Goal: Navigation & Orientation: Find specific page/section

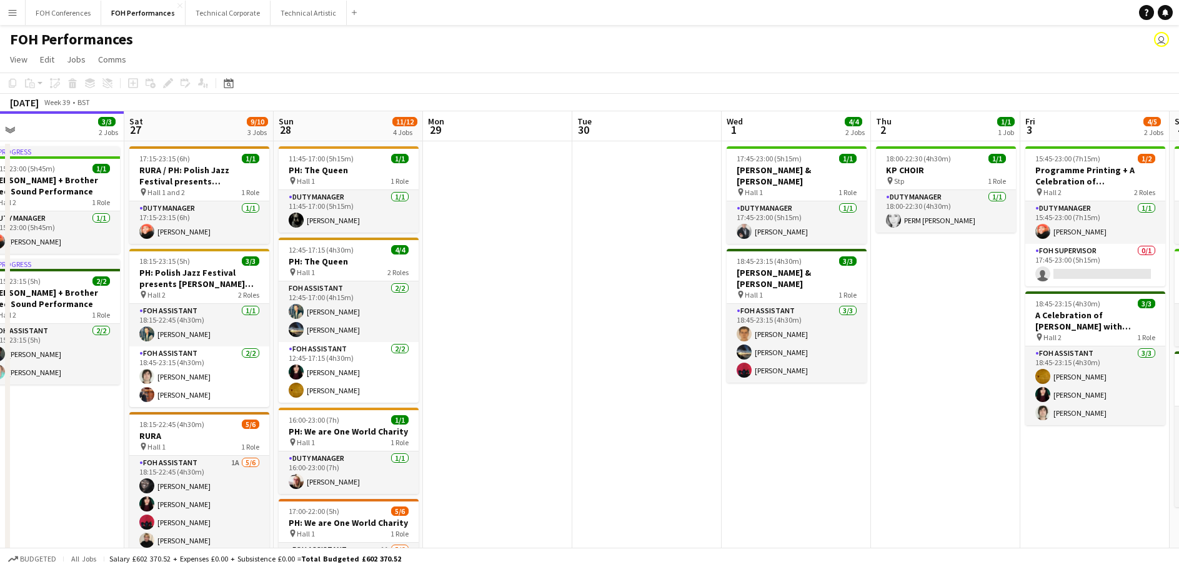
scroll to position [0, 361]
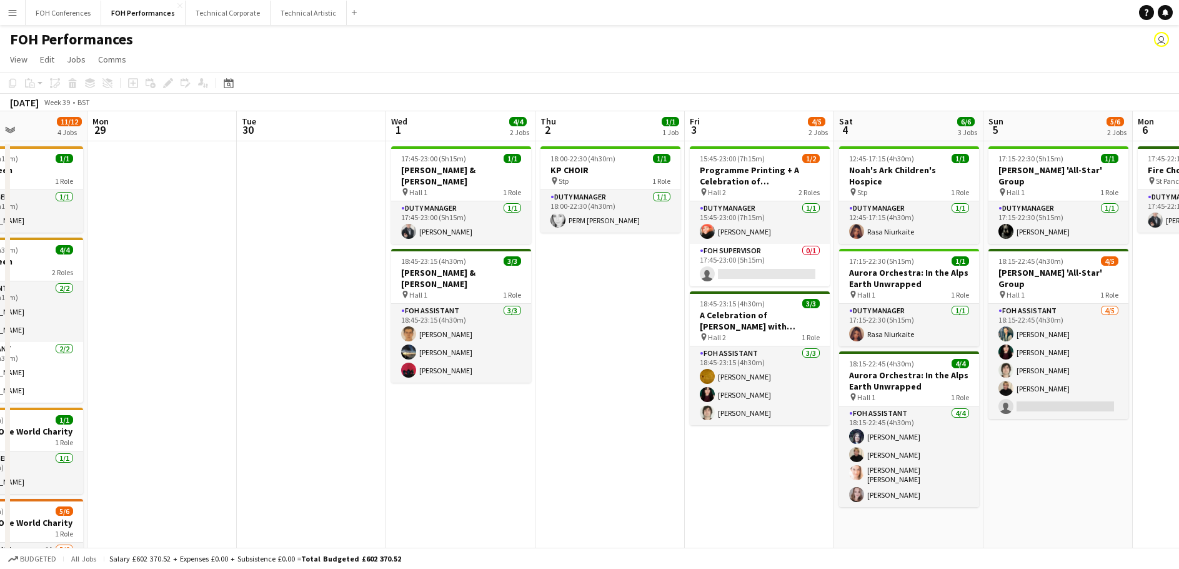
drag, startPoint x: 1008, startPoint y: 424, endPoint x: 498, endPoint y: 413, distance: 510.0
click at [498, 413] on app-calendar-viewport "Fri 26 3/3 2 Jobs Sat 27 9/10 3 Jobs Sun 28 11/12 4 Jobs Mon 29 Tue 30 Wed 1 4/…" at bounding box center [589, 417] width 1179 height 612
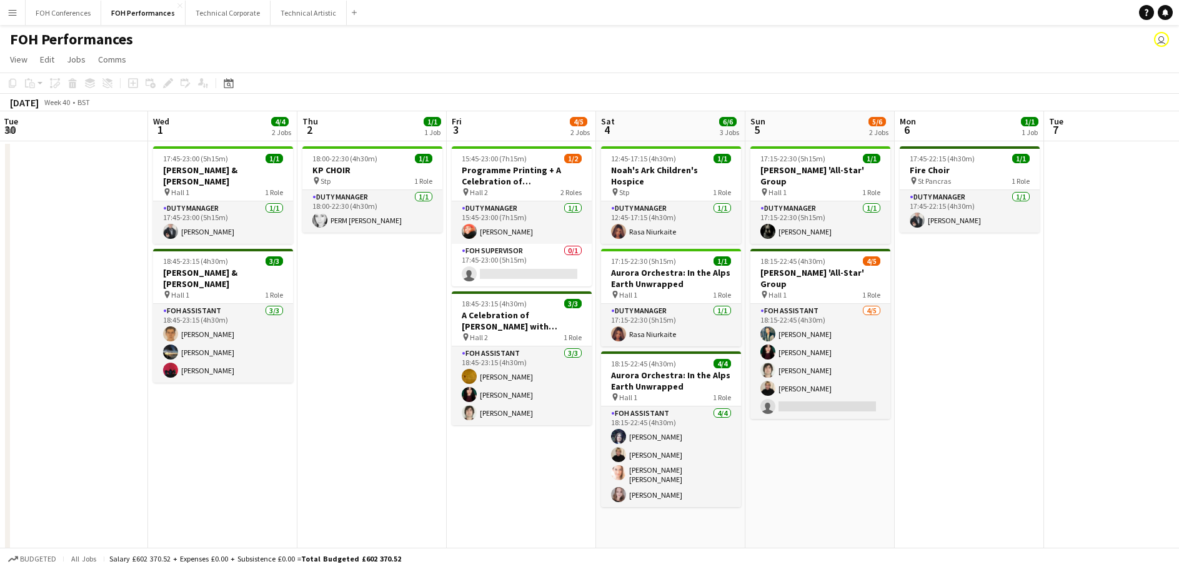
scroll to position [0, 459]
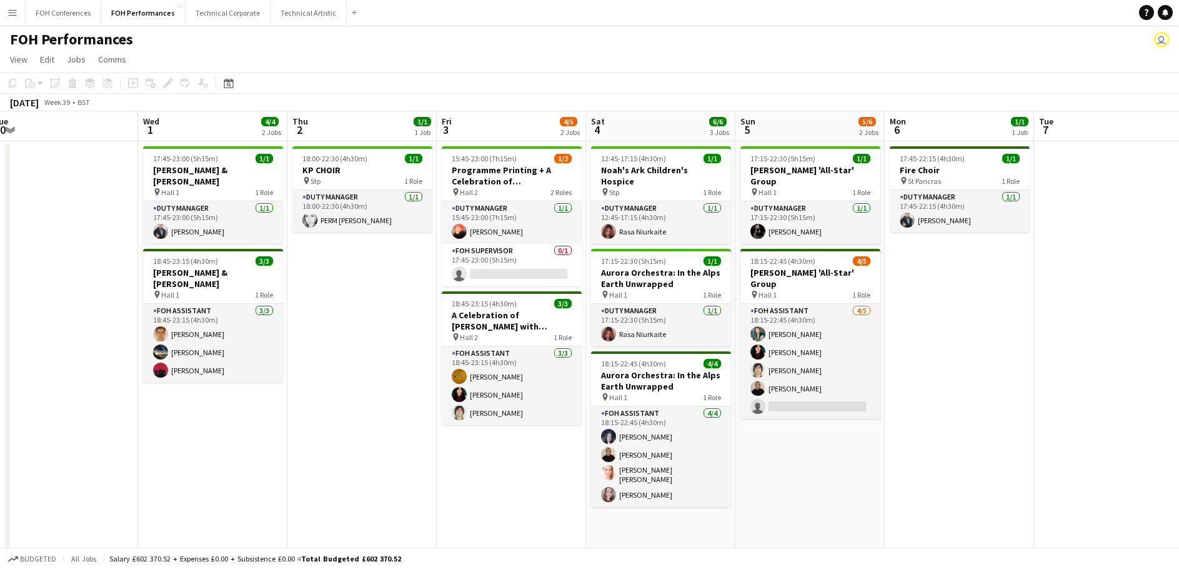
drag, startPoint x: 685, startPoint y: 444, endPoint x: 437, endPoint y: 445, distance: 248.1
click at [437, 445] on app-calendar-viewport "Sat 27 9/10 3 Jobs Sun 28 11/12 4 Jobs Mon 29 Tue 30 Wed 1 4/4 2 Jobs Thu 2 1/1…" at bounding box center [589, 417] width 1179 height 612
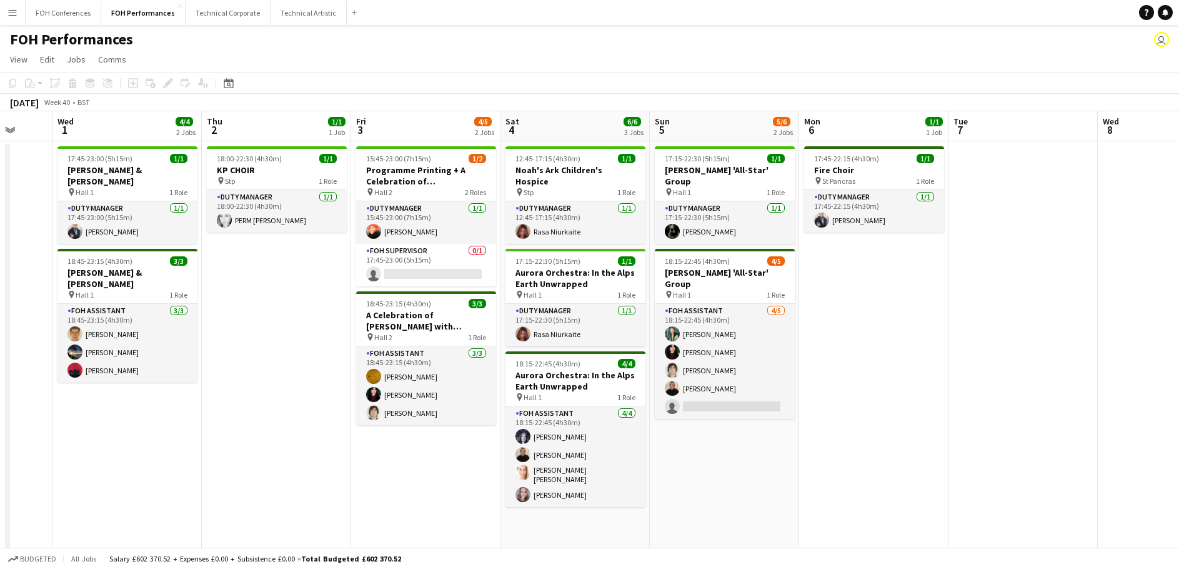
scroll to position [0, 401]
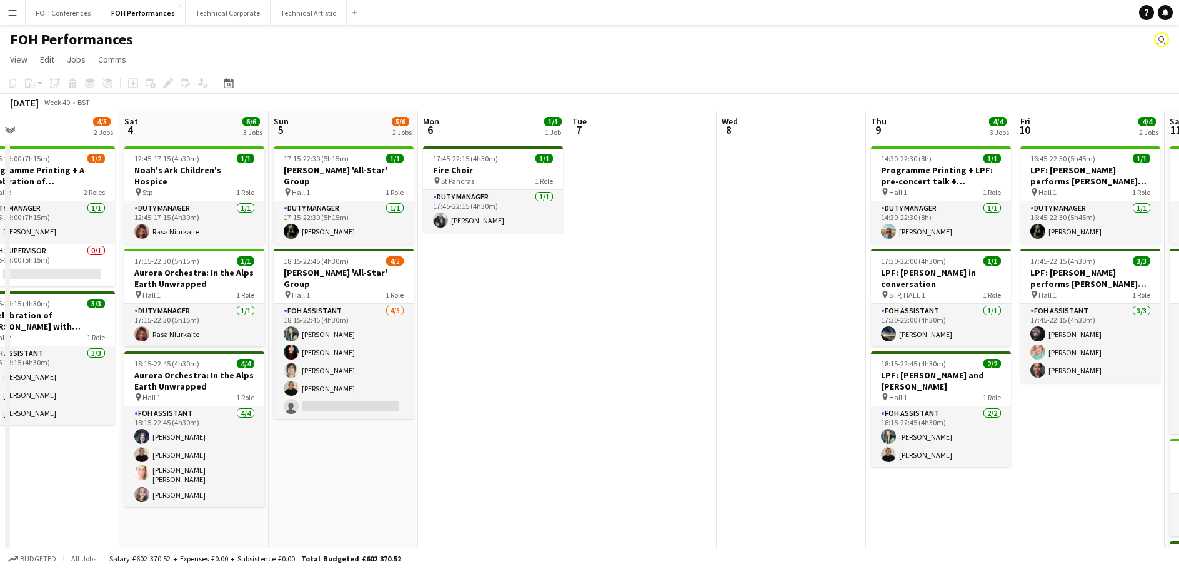
drag, startPoint x: 1041, startPoint y: 420, endPoint x: 580, endPoint y: 420, distance: 460.5
click at [580, 420] on app-calendar-viewport "Tue 30 Wed 1 4/4 2 Jobs Thu 2 1/1 1 Job Fri 3 4/5 2 Jobs Sat 4 6/6 3 Jobs Sun 5…" at bounding box center [589, 417] width 1179 height 612
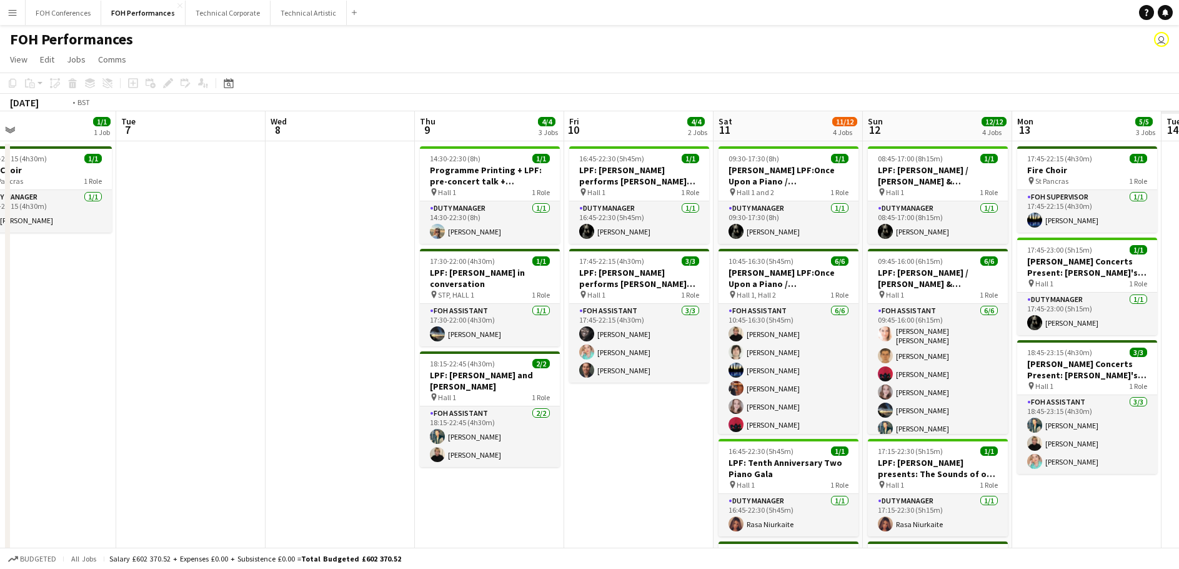
scroll to position [0, 471]
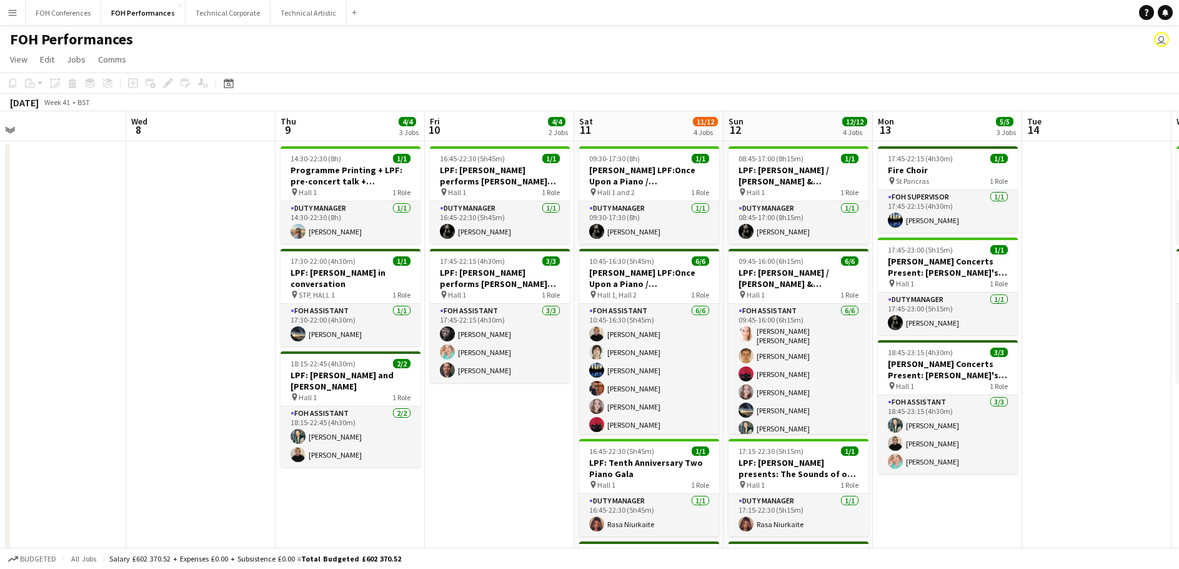
drag, startPoint x: 810, startPoint y: 424, endPoint x: 237, endPoint y: 384, distance: 574.4
click at [237, 384] on app-calendar-viewport "Sat 4 6/6 3 Jobs Sun 5 5/6 2 Jobs Mon 6 1/1 1 Job Tue 7 Wed 8 Thu 9 4/4 3 Jobs …" at bounding box center [589, 417] width 1179 height 612
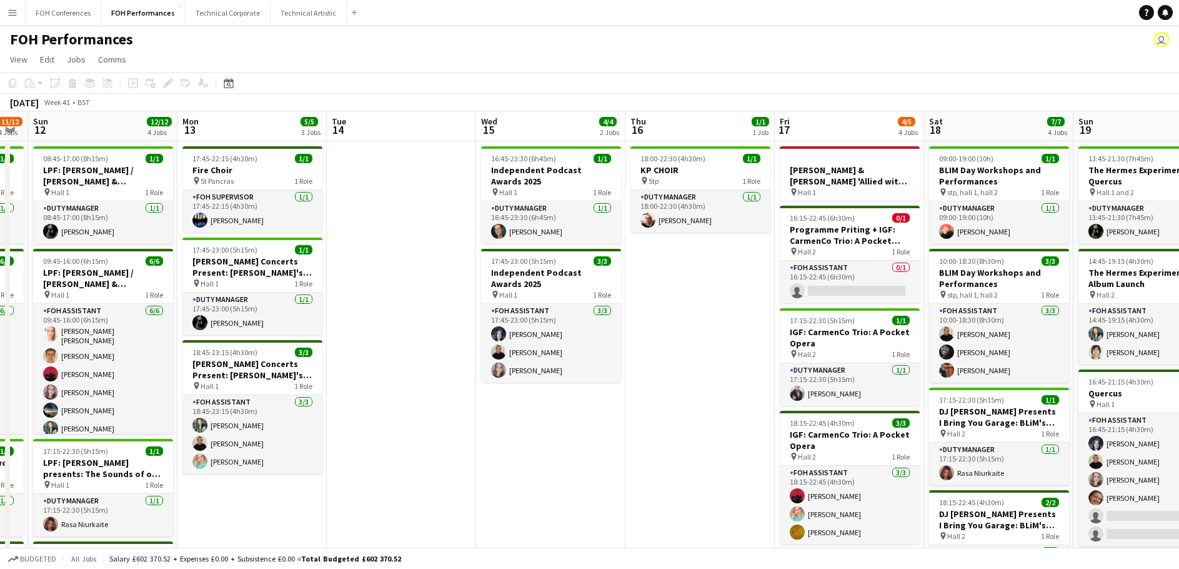
drag, startPoint x: 1088, startPoint y: 414, endPoint x: 393, endPoint y: 414, distance: 695.4
click at [393, 414] on app-calendar-viewport "Thu 9 4/4 3 Jobs Fri 10 4/4 2 Jobs Sat 11 11/12 4 Jobs Sun 12 12/12 4 Jobs Mon …" at bounding box center [589, 417] width 1179 height 612
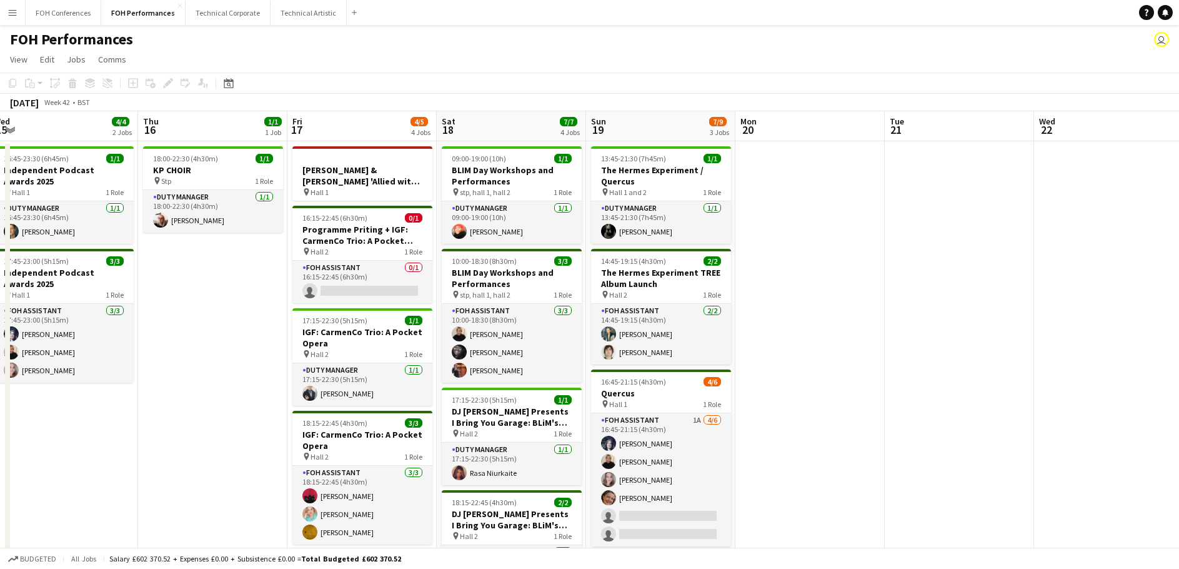
drag, startPoint x: 740, startPoint y: 447, endPoint x: 252, endPoint y: 409, distance: 489.4
click at [252, 409] on app-calendar-viewport "Sun 12 12/12 4 Jobs Mon 13 5/5 3 Jobs Tue 14 Wed 15 4/4 2 Jobs Thu 16 1/1 1 Job…" at bounding box center [589, 417] width 1179 height 612
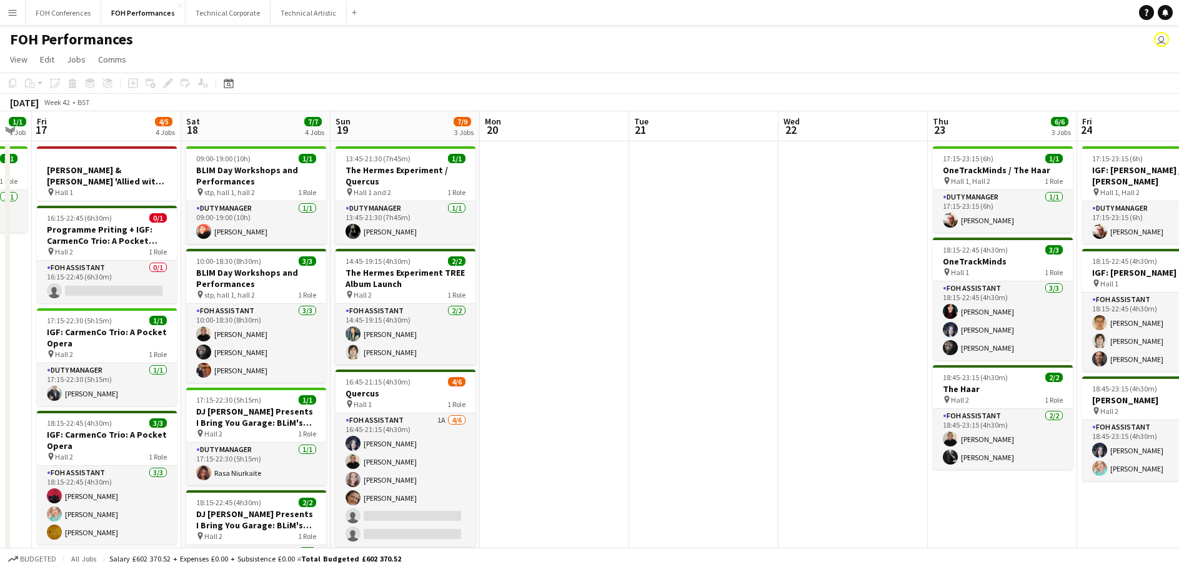
drag, startPoint x: 874, startPoint y: 399, endPoint x: 319, endPoint y: 378, distance: 555.9
click at [319, 378] on app-calendar-viewport "Tue 14 Wed 15 4/4 2 Jobs Thu 16 1/1 1 Job Fri 17 4/5 4 Jobs Sat 18 7/7 4 Jobs S…" at bounding box center [589, 417] width 1179 height 612
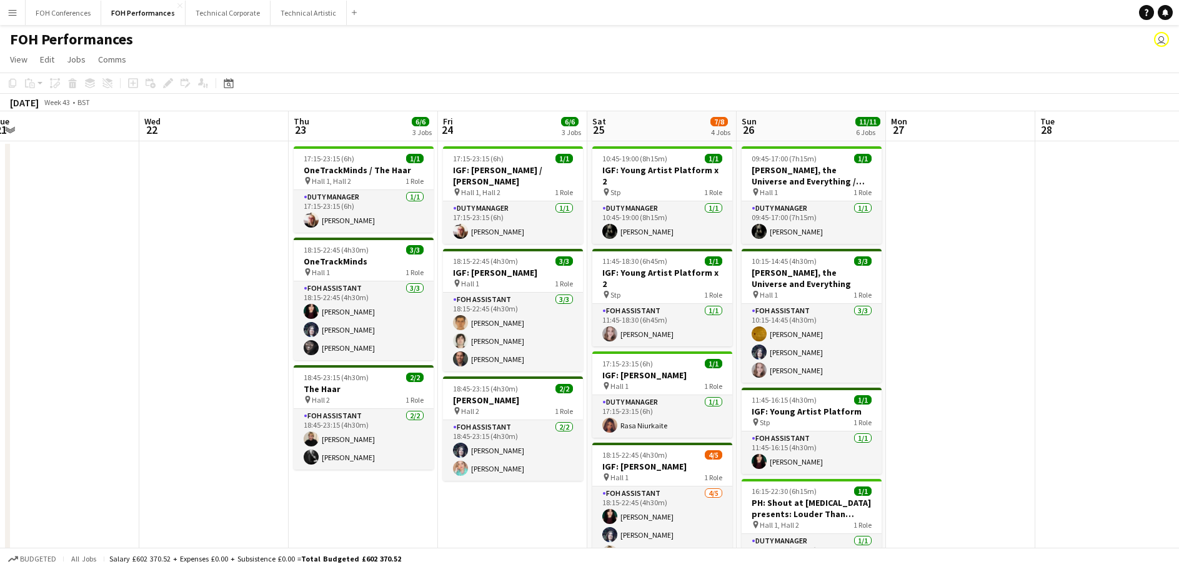
scroll to position [0, 462]
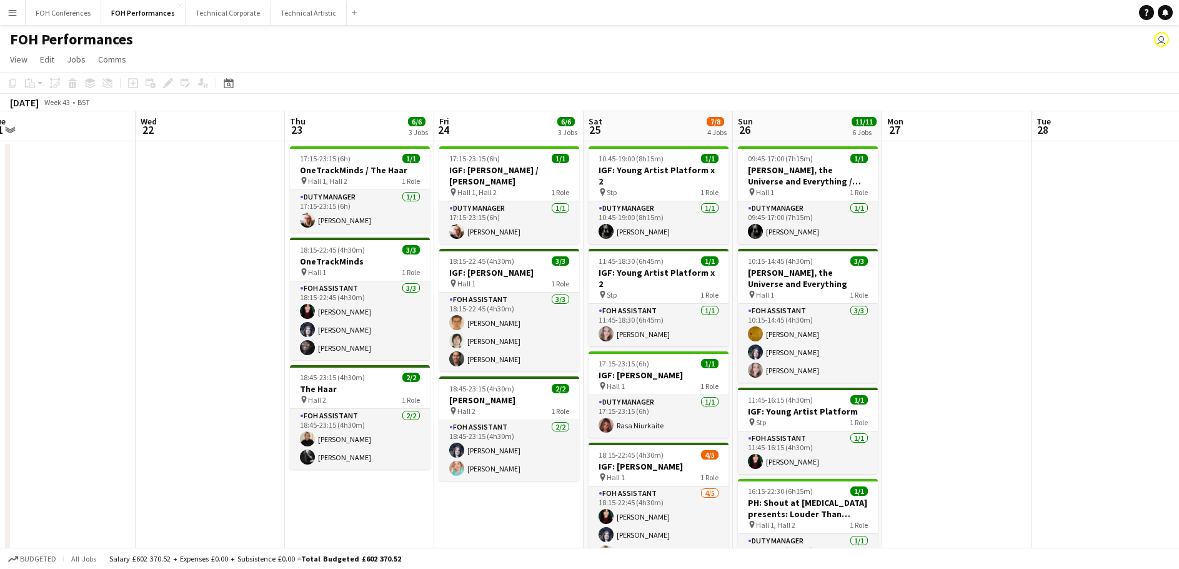
drag, startPoint x: 540, startPoint y: 399, endPoint x: 197, endPoint y: 386, distance: 342.7
click at [197, 386] on app-calendar-viewport "Sat 18 7/7 4 Jobs Sun 19 7/9 3 Jobs Mon 20 Tue 21 Wed 22 Thu 23 6/6 3 Jobs Fri …" at bounding box center [589, 494] width 1179 height 766
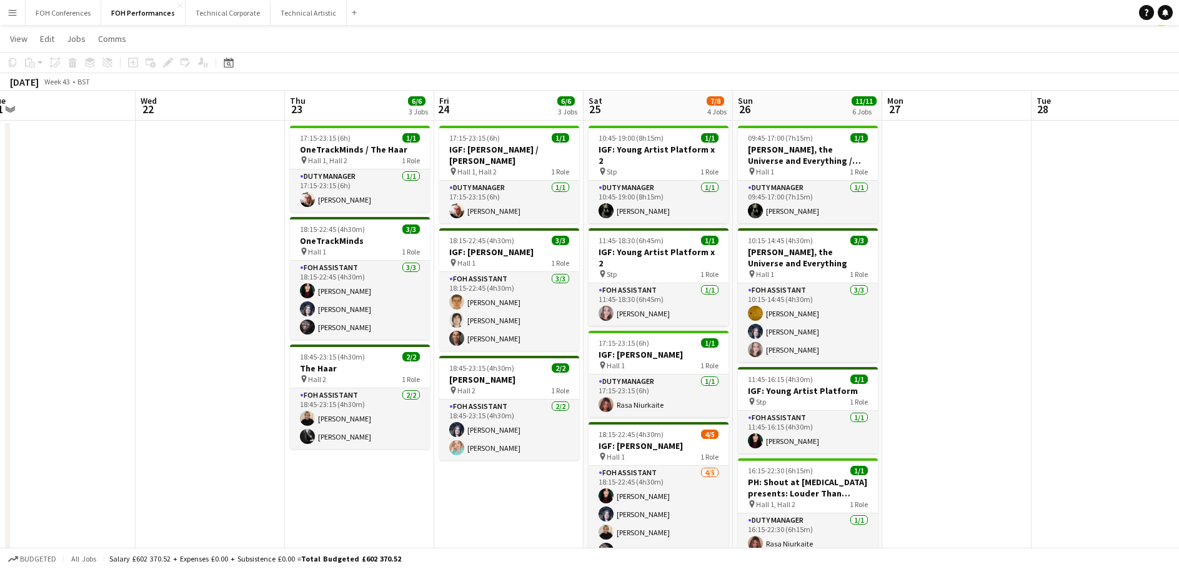
scroll to position [0, 0]
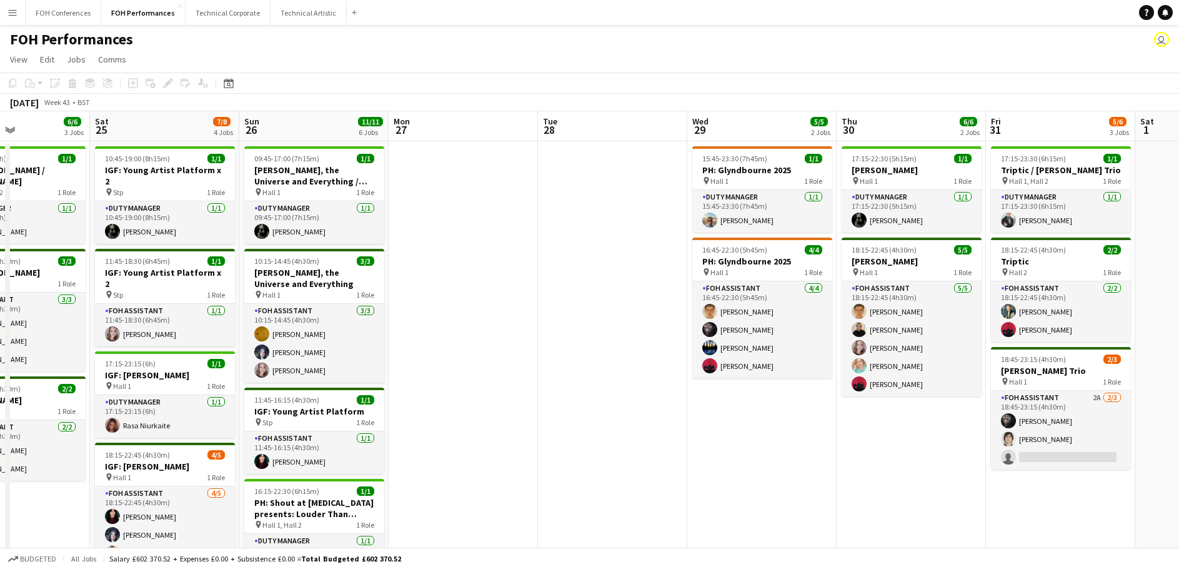
drag, startPoint x: 1025, startPoint y: 377, endPoint x: 532, endPoint y: 382, distance: 493.6
click at [532, 382] on app-calendar-viewport "Wed 22 Thu 23 6/6 3 Jobs Fri 24 6/6 3 Jobs Sat 25 7/8 4 Jobs Sun 26 11/11 6 Job…" at bounding box center [589, 494] width 1179 height 766
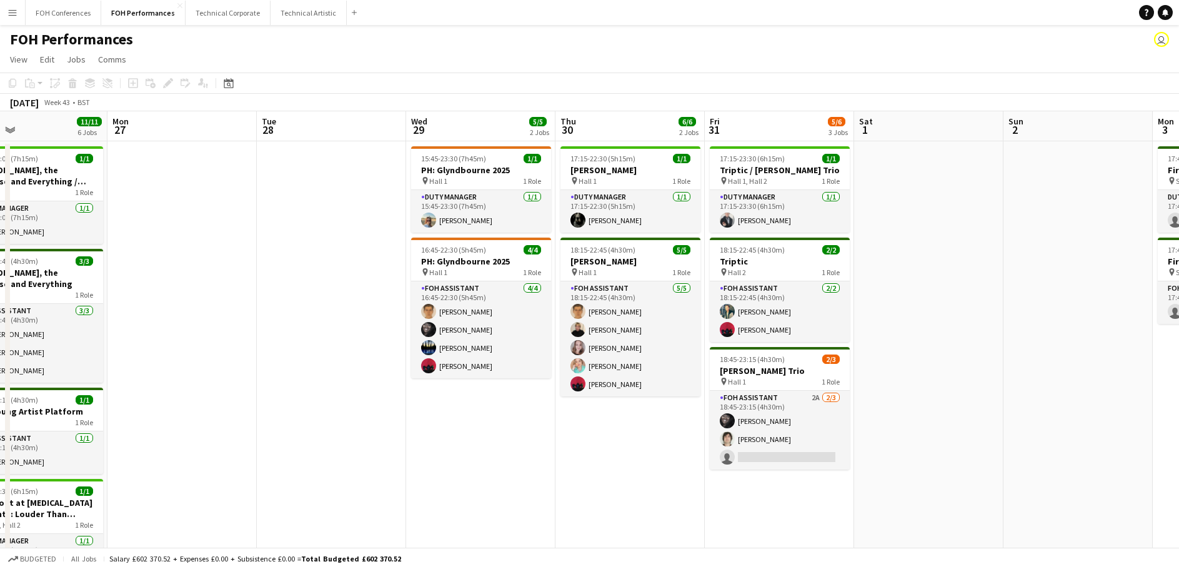
scroll to position [0, 490]
drag, startPoint x: 792, startPoint y: 457, endPoint x: 510, endPoint y: 444, distance: 282.1
click at [510, 444] on app-calendar-viewport "Thu 23 6/6 3 Jobs Fri 24 6/6 3 Jobs Sat 25 7/8 4 Jobs Sun 26 11/11 6 Jobs Mon 2…" at bounding box center [589, 494] width 1179 height 766
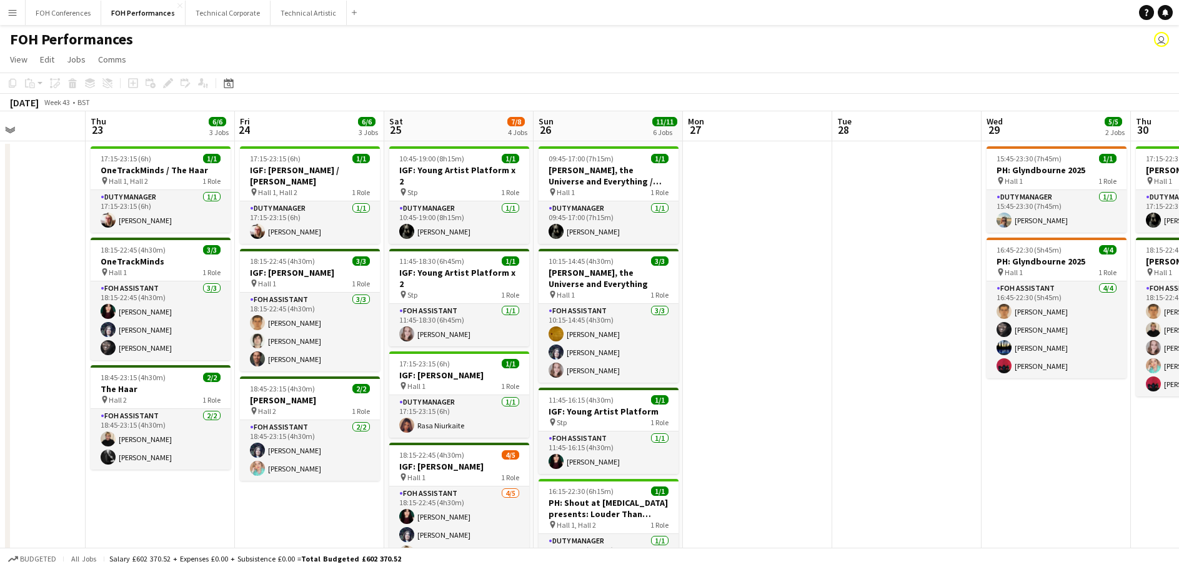
drag, startPoint x: 446, startPoint y: 487, endPoint x: 1165, endPoint y: 450, distance: 719.5
click at [1178, 452] on html "Menu Boards Boards Boards All jobs Status Workforce Workforce My Workforce Recr…" at bounding box center [589, 449] width 1179 height 899
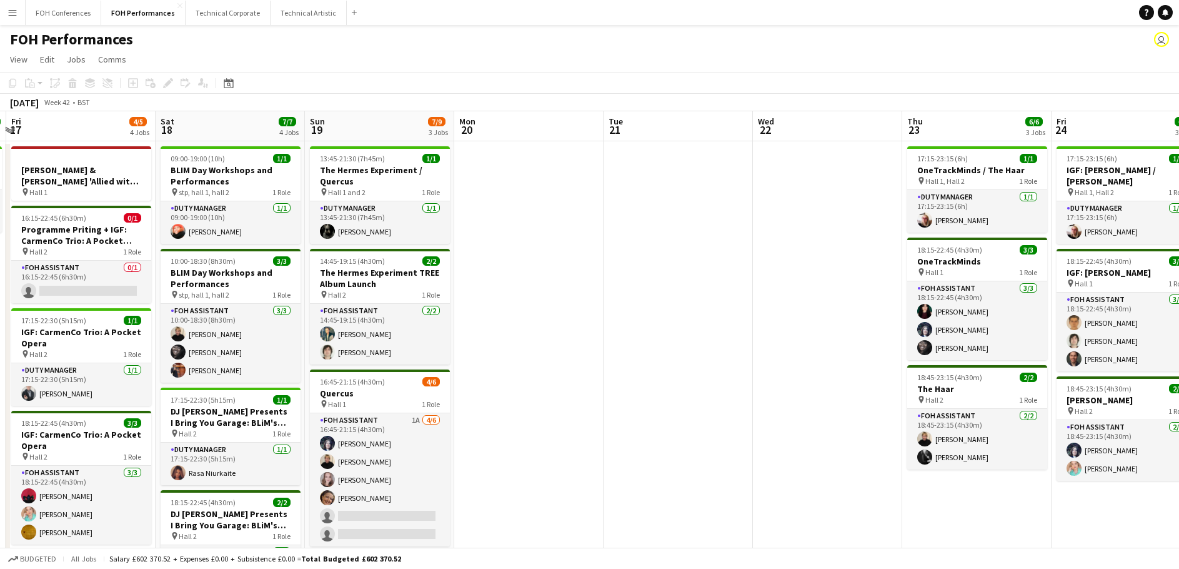
drag, startPoint x: 119, startPoint y: 381, endPoint x: 782, endPoint y: 374, distance: 663.0
click at [782, 374] on app-calendar-viewport "Wed 15 4/4 2 Jobs Thu 16 1/1 1 Job Fri 17 4/5 4 Jobs Sat 18 7/7 4 Jobs Sun 19 7…" at bounding box center [589, 494] width 1179 height 766
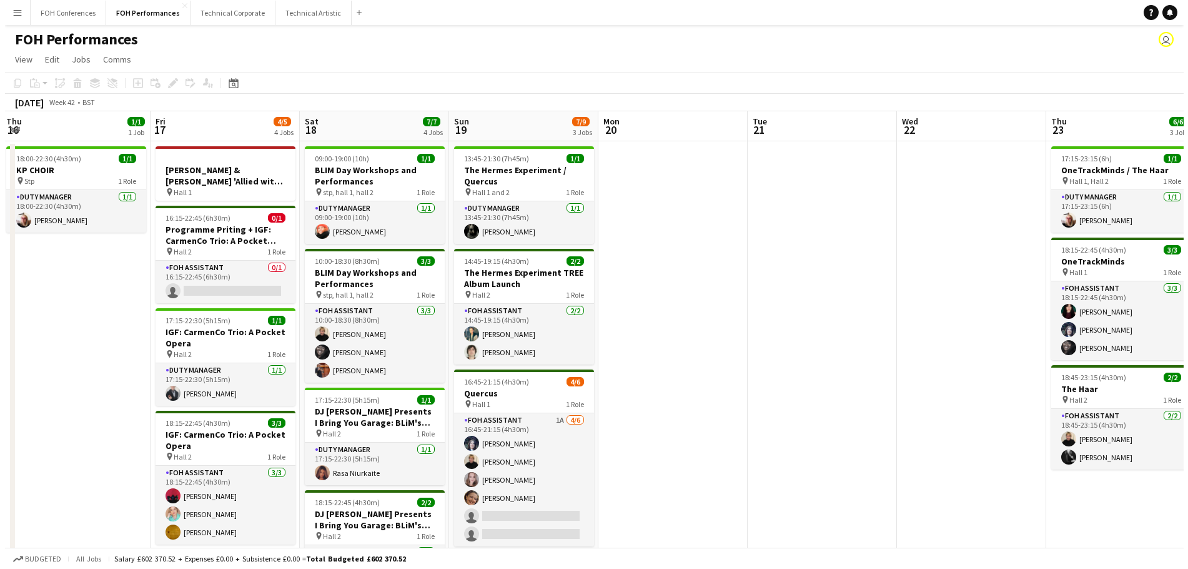
scroll to position [0, 364]
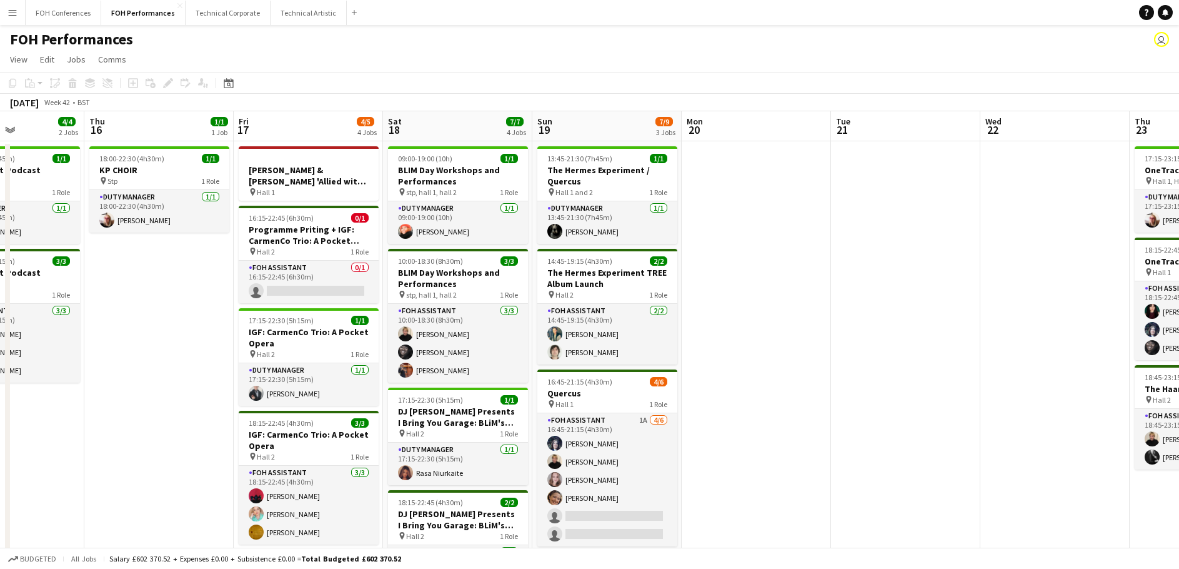
drag, startPoint x: 608, startPoint y: 364, endPoint x: 835, endPoint y: 358, distance: 226.9
click at [835, 358] on app-calendar-viewport "Mon 13 5/5 3 Jobs Tue 14 Wed 15 4/4 2 Jobs Thu 16 1/1 1 Job Fri 17 4/5 4 Jobs S…" at bounding box center [589, 494] width 1179 height 766
click at [61, 14] on button "FOH Conferences Close" at bounding box center [64, 13] width 76 height 24
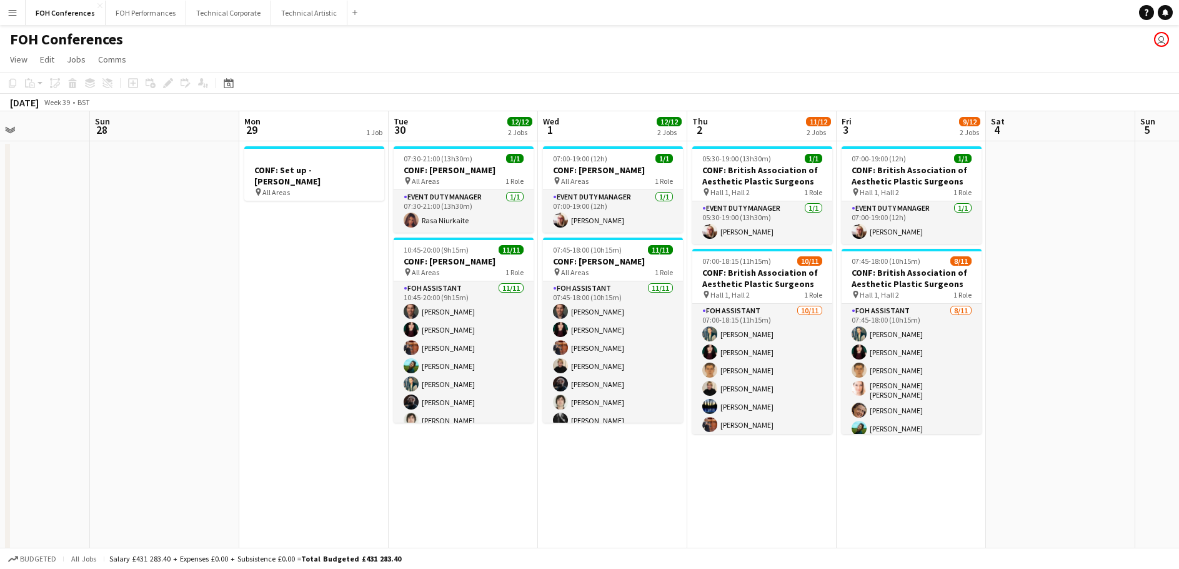
scroll to position [0, 430]
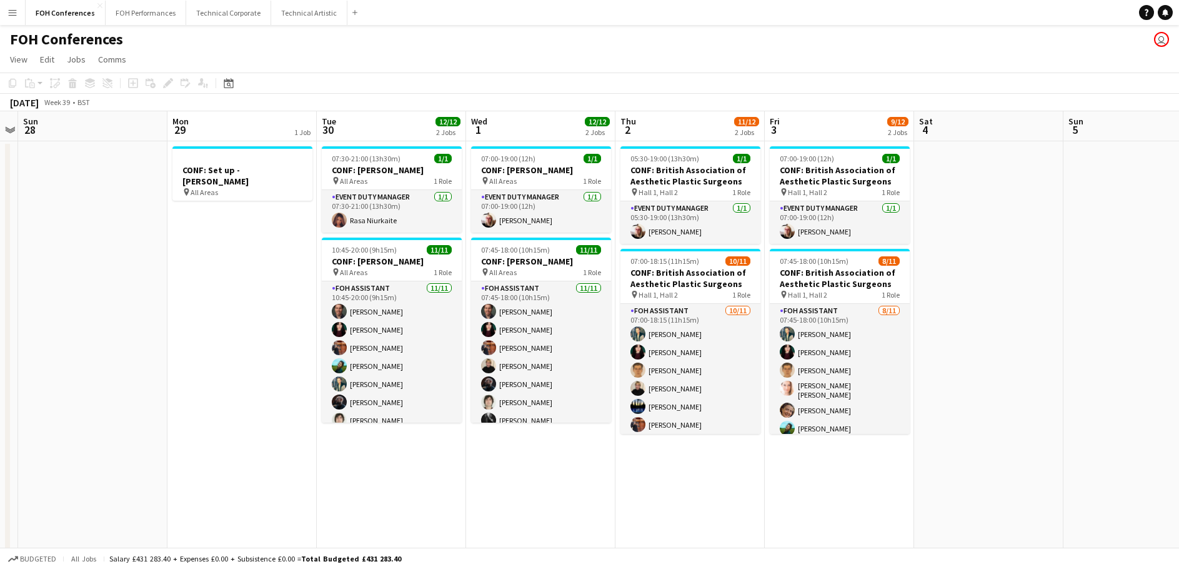
drag, startPoint x: 689, startPoint y: 352, endPoint x: 259, endPoint y: 324, distance: 430.8
click at [259, 324] on app-calendar-viewport "Thu 25 9/9 2 Jobs Fri 26 Sat 27 Sun 28 Mon 29 1 Job Tue 30 12/12 2 Jobs Wed 1 1…" at bounding box center [589, 463] width 1179 height 704
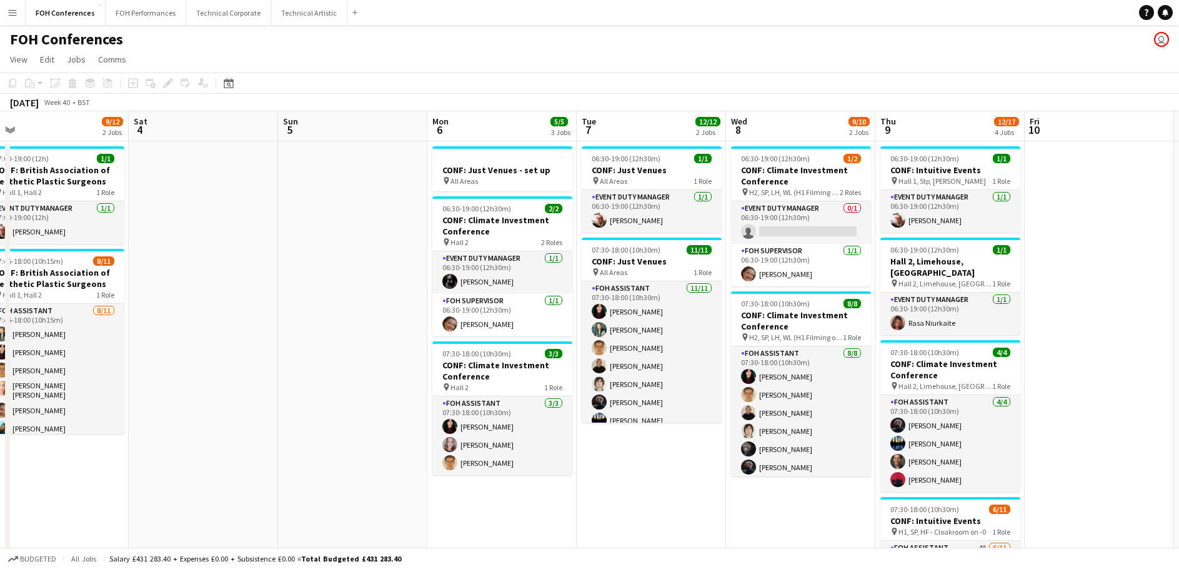
scroll to position [0, 475]
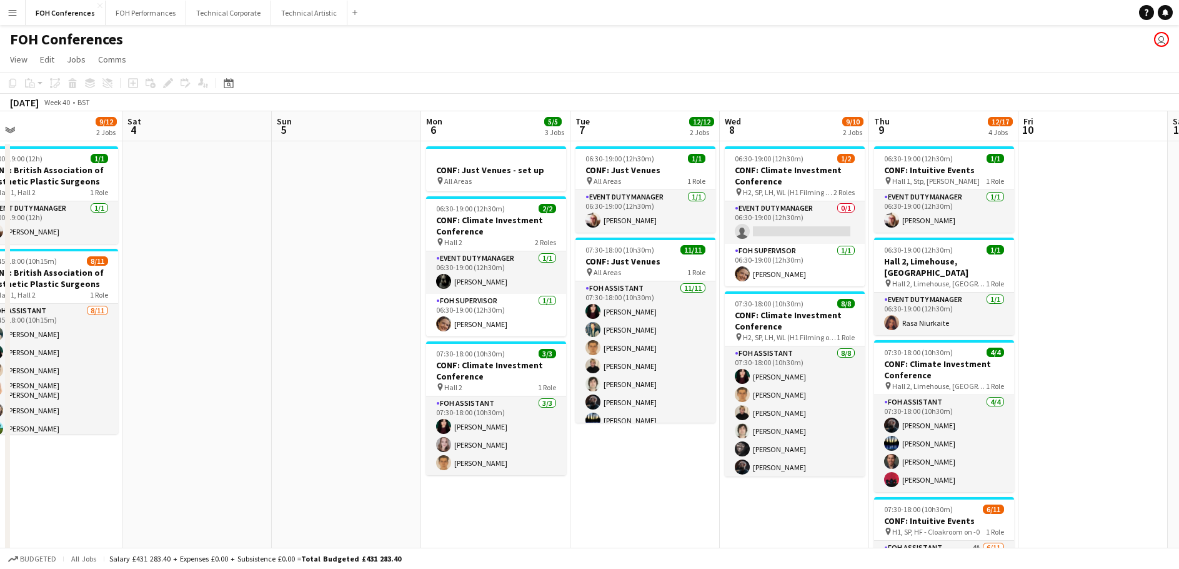
drag, startPoint x: 1048, startPoint y: 357, endPoint x: 256, endPoint y: 372, distance: 791.8
click at [256, 372] on app-calendar-viewport "Tue 30 12/12 2 Jobs Wed 1 12/12 2 Jobs Thu 2 11/12 2 Jobs Fri 3 9/12 2 Jobs Sat…" at bounding box center [589, 463] width 1179 height 704
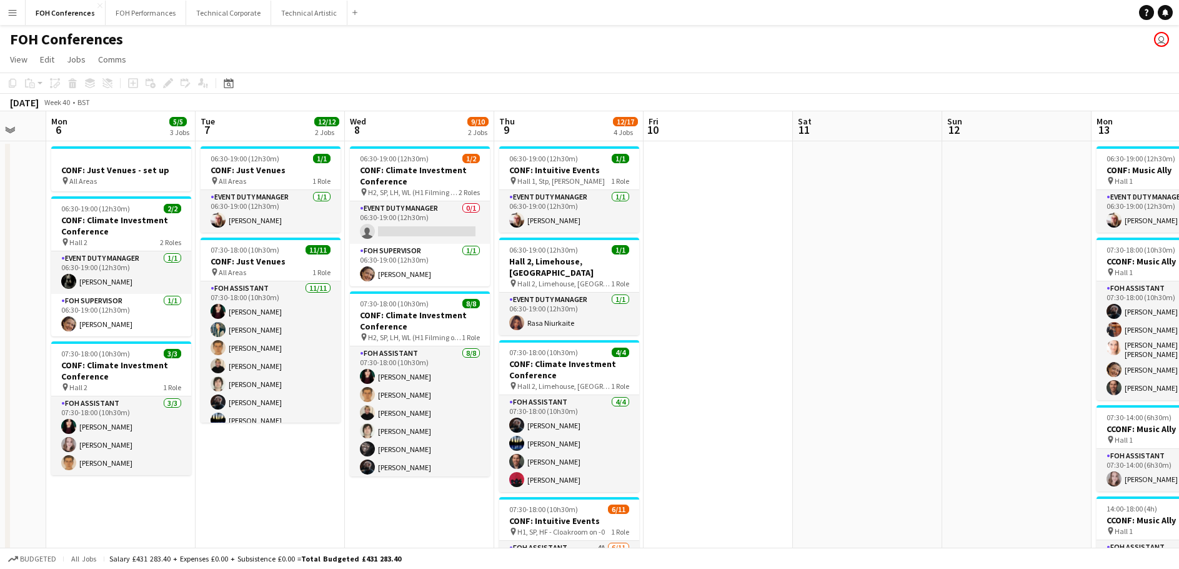
scroll to position [0, 404]
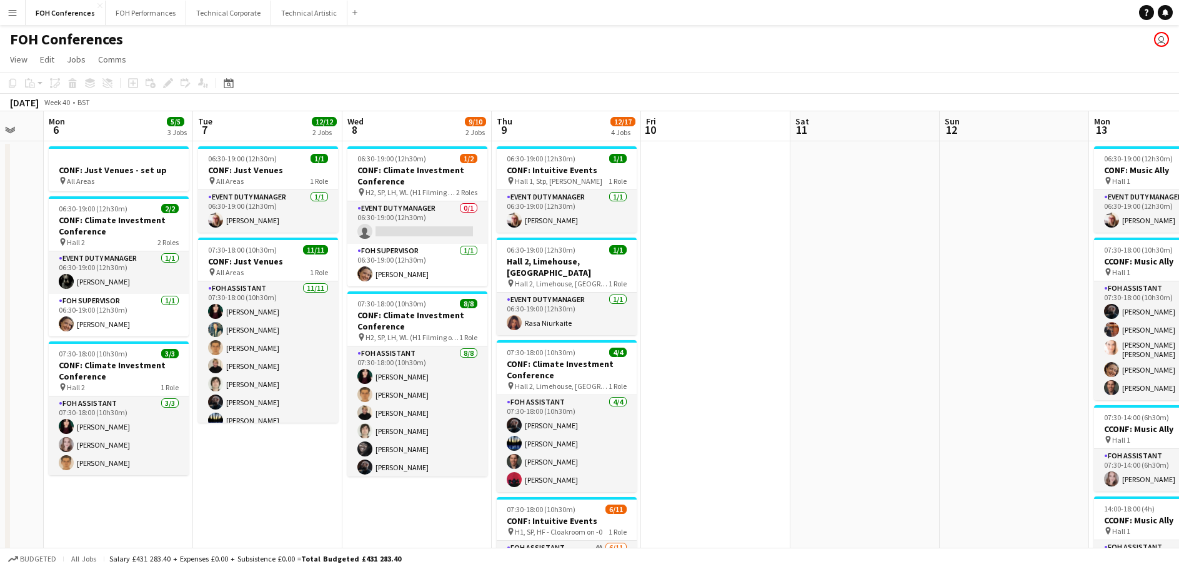
drag, startPoint x: 1025, startPoint y: 394, endPoint x: 709, endPoint y: 386, distance: 315.6
click at [709, 386] on app-calendar-viewport "Fri 3 9/12 2 Jobs Sat 4 Sun 5 Mon 6 5/5 3 Jobs Tue 7 12/12 2 Jobs Wed 8 9/10 2 …" at bounding box center [589, 535] width 1179 height 849
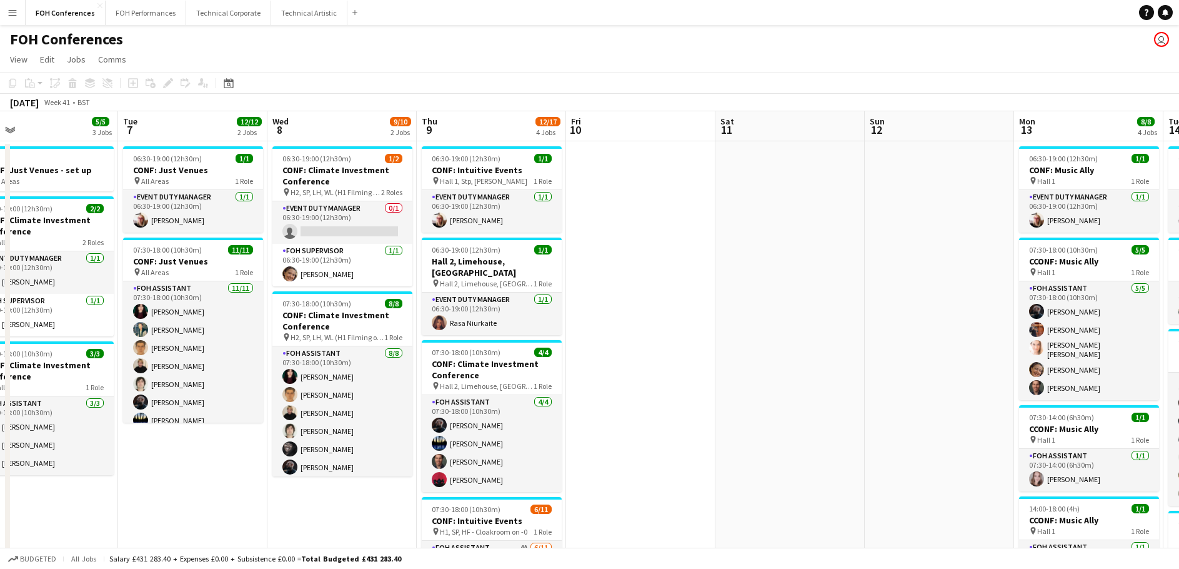
scroll to position [0, 481]
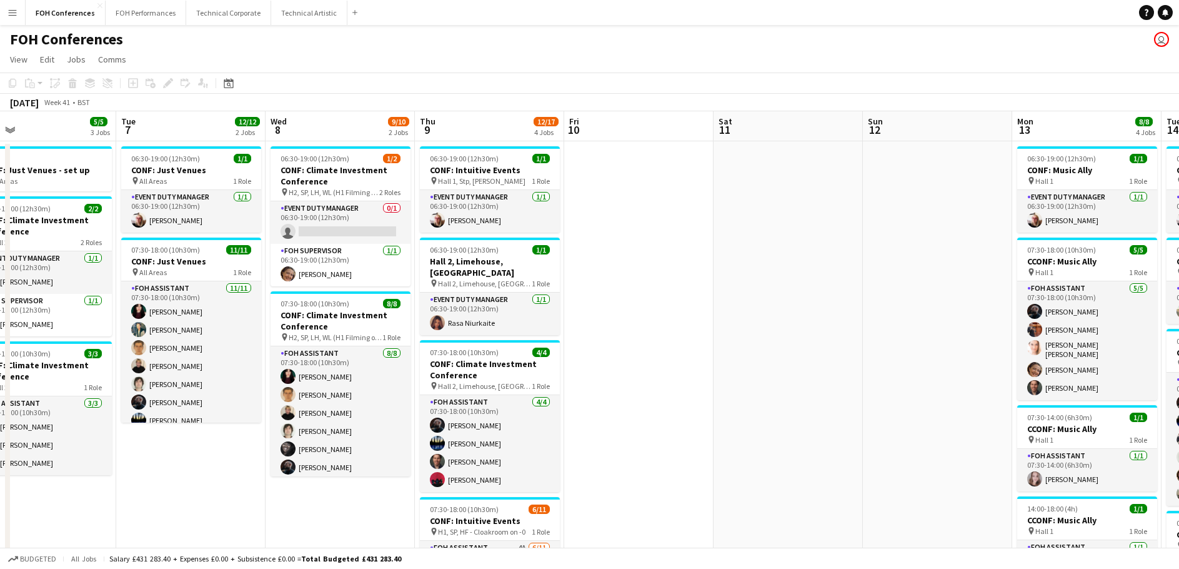
drag, startPoint x: 816, startPoint y: 398, endPoint x: 775, endPoint y: 398, distance: 40.6
click at [775, 398] on app-calendar-viewport "Fri 3 9/12 2 Jobs Sat 4 Sun 5 Mon 6 5/5 3 Jobs Tue 7 12/12 2 Jobs Wed 8 9/10 2 …" at bounding box center [589, 535] width 1179 height 849
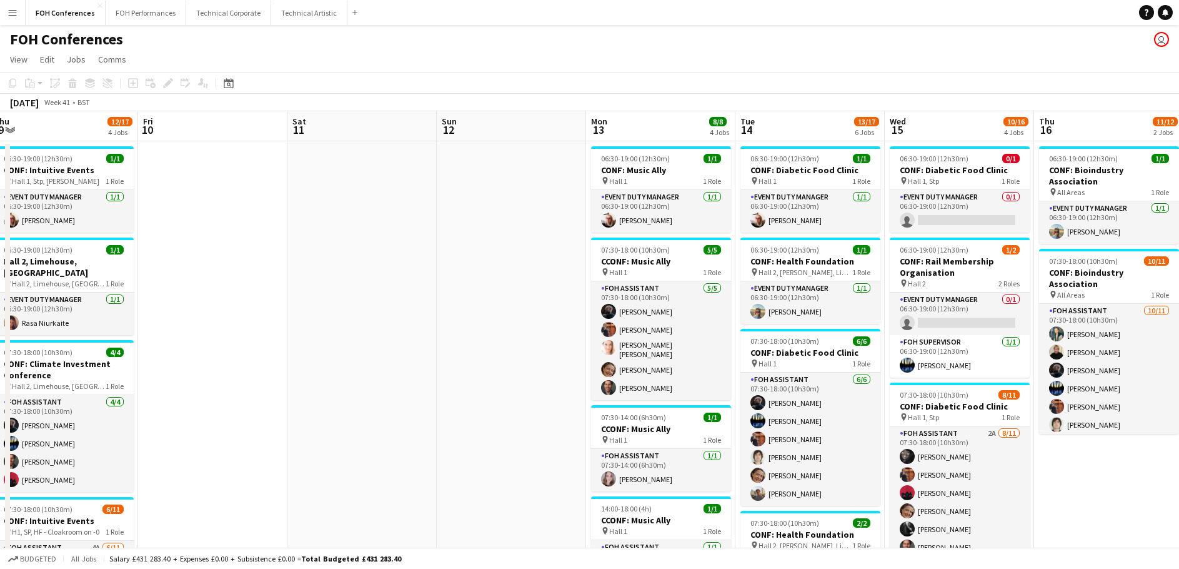
drag, startPoint x: 842, startPoint y: 399, endPoint x: 416, endPoint y: 397, distance: 426.1
click at [416, 397] on app-calendar-viewport "Mon 6 5/5 3 Jobs Tue 7 12/12 2 Jobs Wed 8 9/10 2 Jobs Thu 9 12/17 4 Jobs Fri 10…" at bounding box center [589, 535] width 1179 height 849
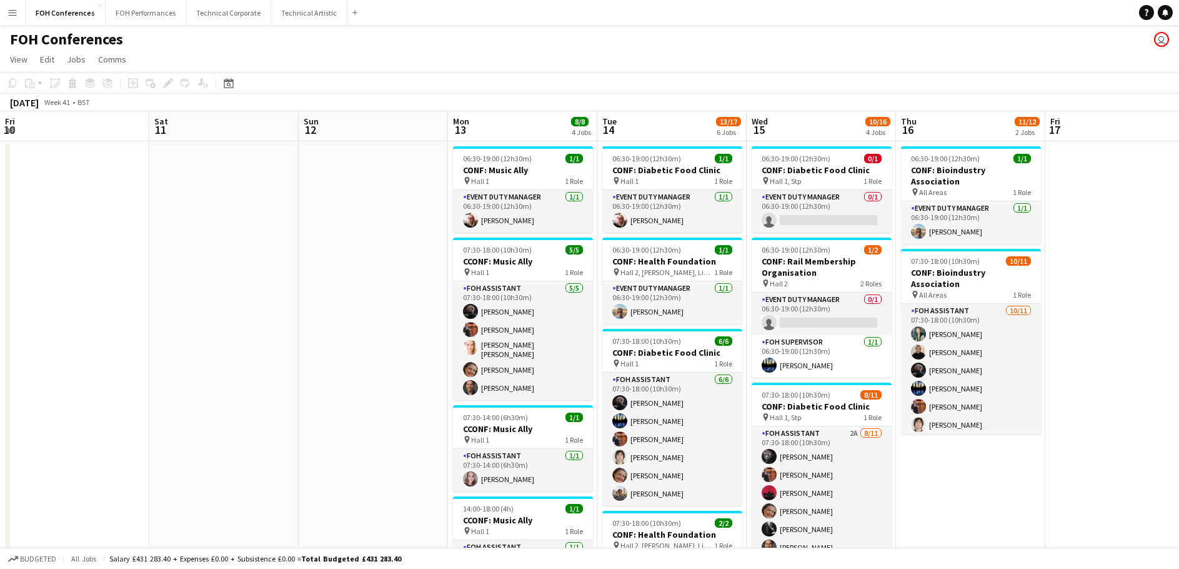
drag, startPoint x: 452, startPoint y: 396, endPoint x: 332, endPoint y: 398, distance: 120.0
click at [332, 398] on app-calendar-viewport "Tue 7 12/12 2 Jobs Wed 8 9/10 2 Jobs Thu 9 12/17 4 Jobs Fri 10 Sat 11 Sun 12 Mo…" at bounding box center [589, 535] width 1179 height 849
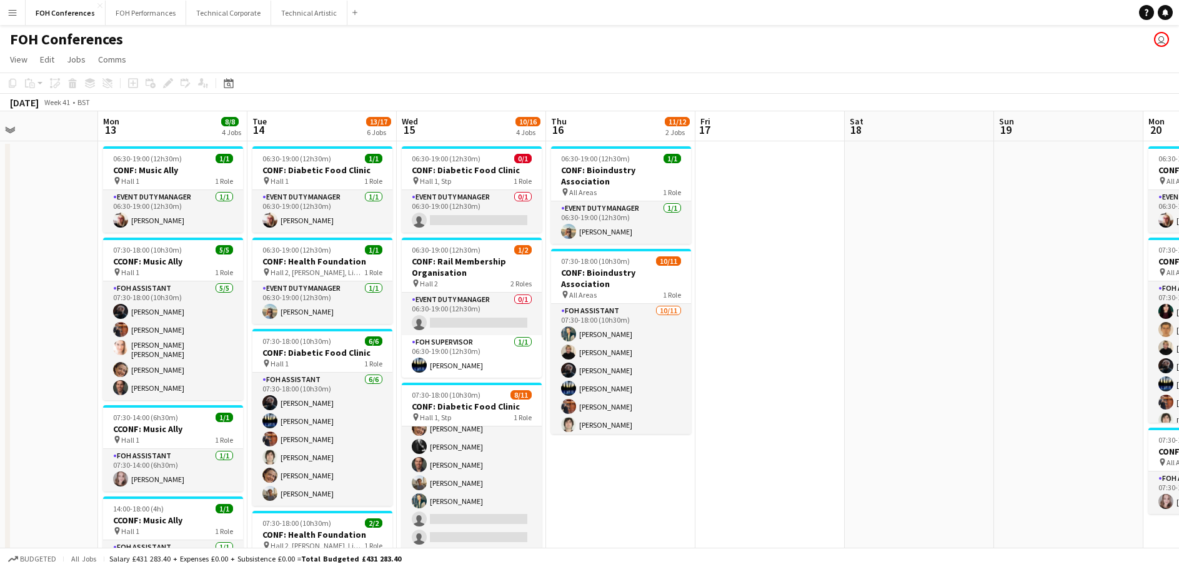
scroll to position [0, 500]
drag, startPoint x: 1083, startPoint y: 470, endPoint x: 732, endPoint y: 471, distance: 350.5
click at [732, 471] on app-calendar-viewport "Thu 9 12/17 4 Jobs Fri 10 Sat 11 Sun 12 Mon 13 8/8 4 Jobs Tue 14 13/17 6 Jobs W…" at bounding box center [589, 535] width 1179 height 849
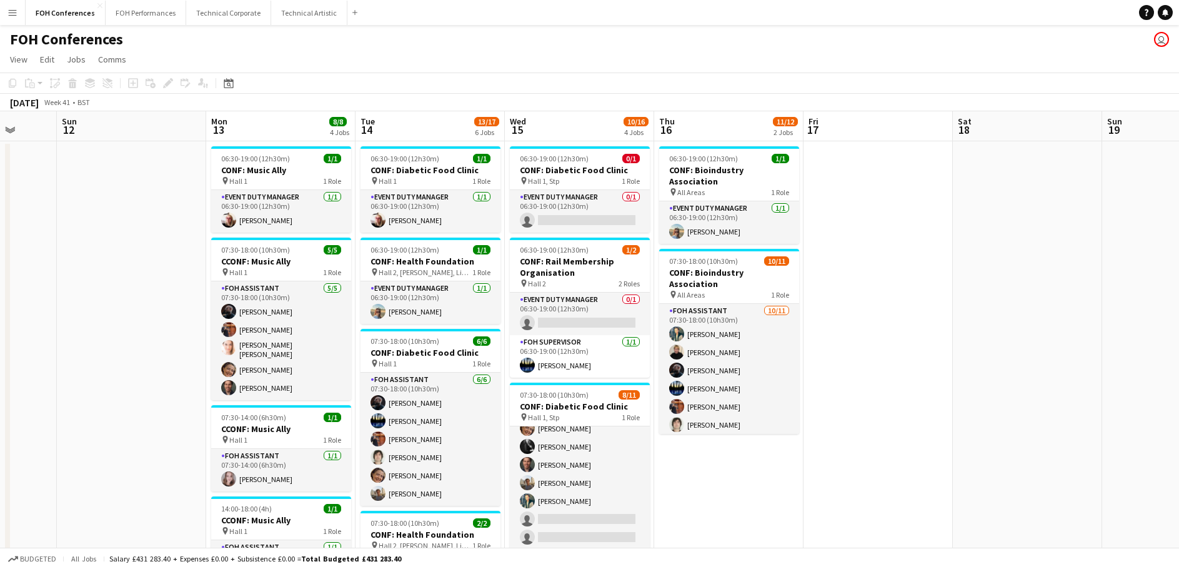
scroll to position [0, 387]
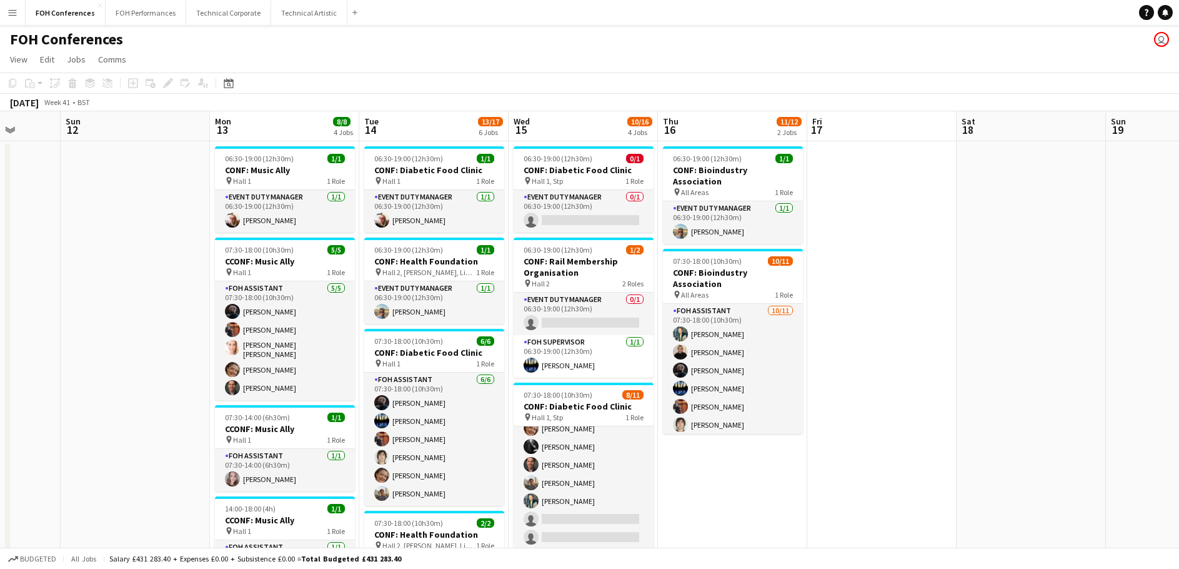
drag, startPoint x: 777, startPoint y: 489, endPoint x: 890, endPoint y: 484, distance: 113.2
click at [890, 484] on app-calendar-viewport "Thu 9 12/17 4 Jobs Fri 10 Sat 11 Sun 12 Mon 13 8/8 4 Jobs Tue 14 13/17 6 Jobs W…" at bounding box center [589, 535] width 1179 height 849
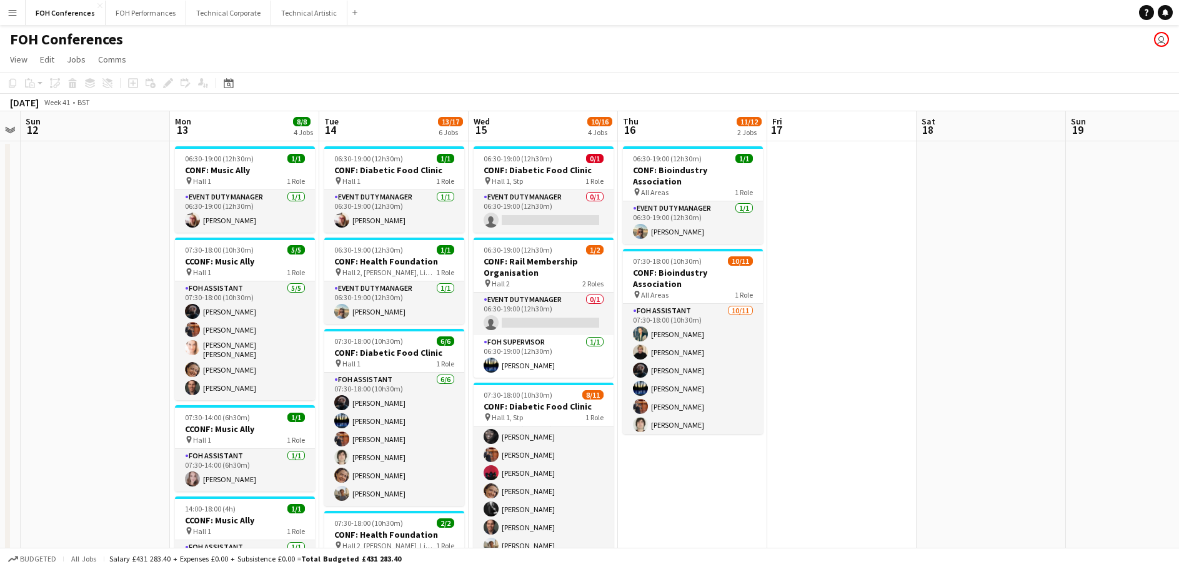
scroll to position [0, 439]
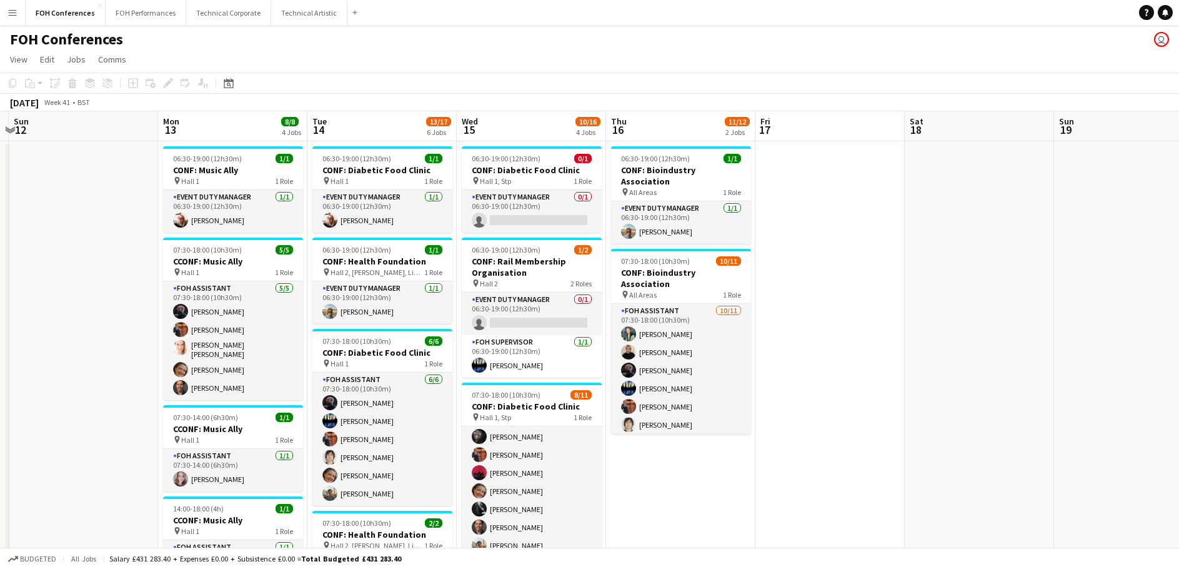
drag, startPoint x: 976, startPoint y: 488, endPoint x: 924, endPoint y: 488, distance: 51.9
click at [924, 488] on app-calendar-viewport "Thu 9 12/17 4 Jobs Fri 10 Sat 11 Sun 12 Mon 13 8/8 4 Jobs Tue 14 13/17 6 Jobs W…" at bounding box center [589, 535] width 1179 height 849
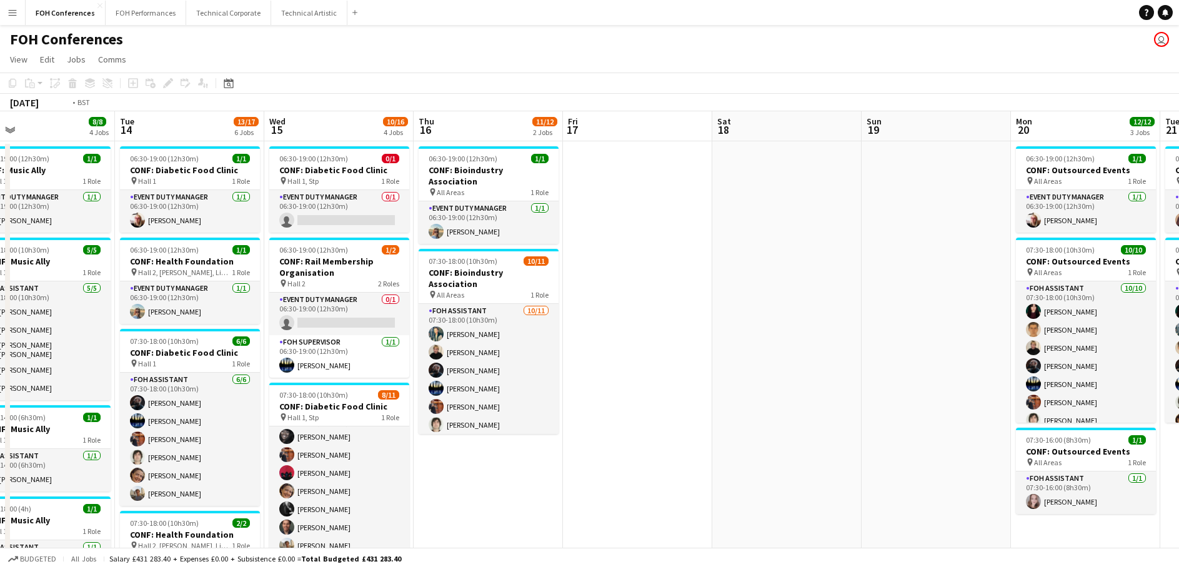
scroll to position [0, 492]
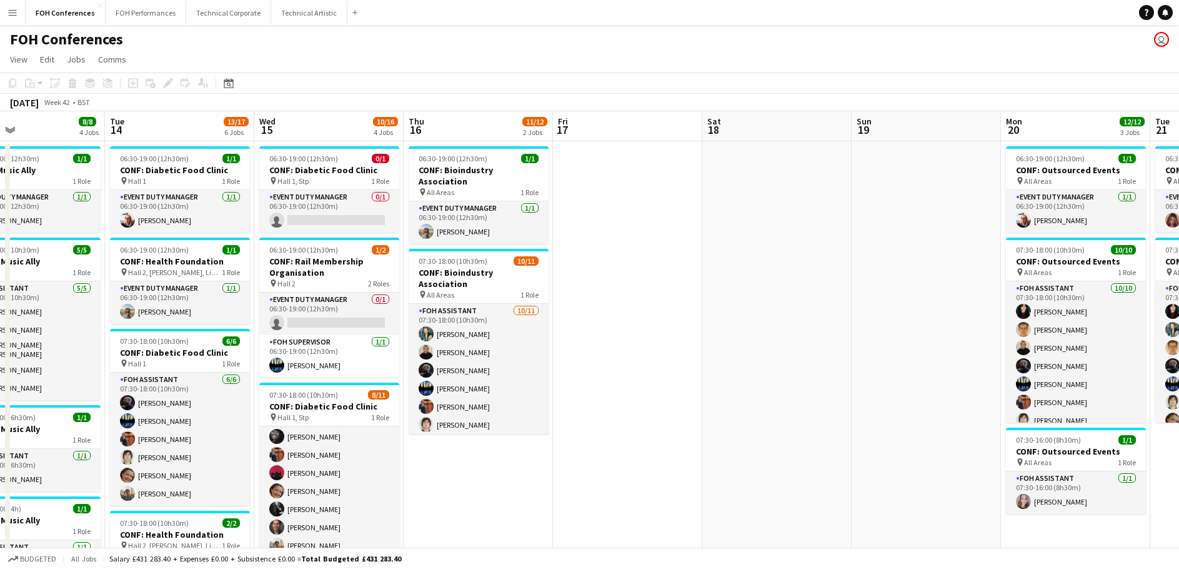
drag, startPoint x: 977, startPoint y: 426, endPoint x: 775, endPoint y: 427, distance: 202.4
click at [775, 427] on app-calendar-viewport "Fri 10 Sat 11 Sun 12 Mon 13 8/8 4 Jobs Tue 14 13/17 6 Jobs Wed 15 10/16 4 Jobs …" at bounding box center [589, 535] width 1179 height 849
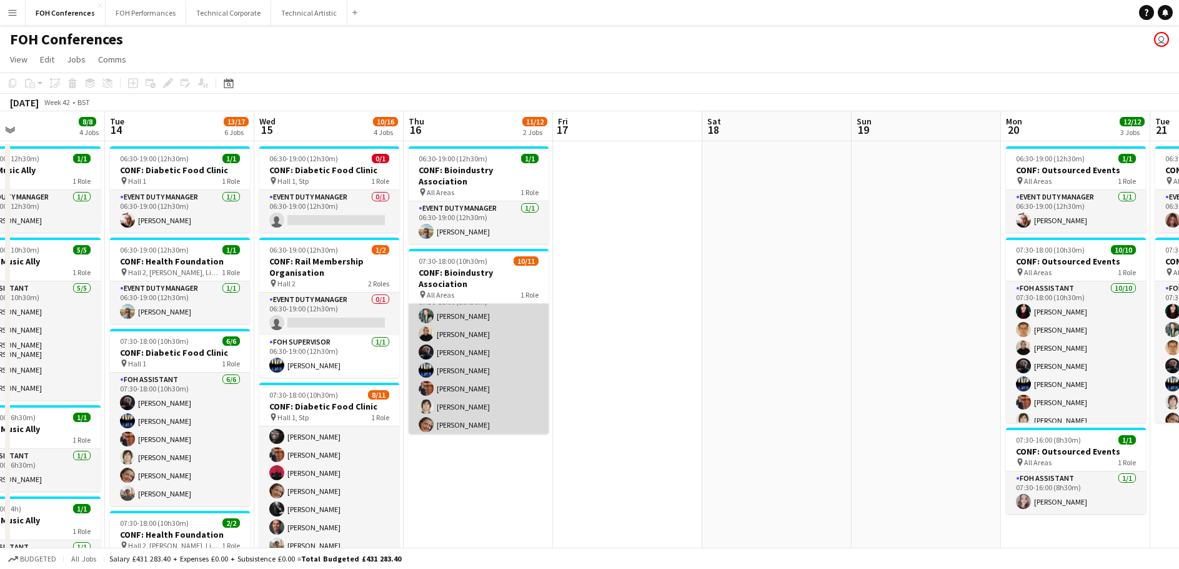
scroll to position [0, 0]
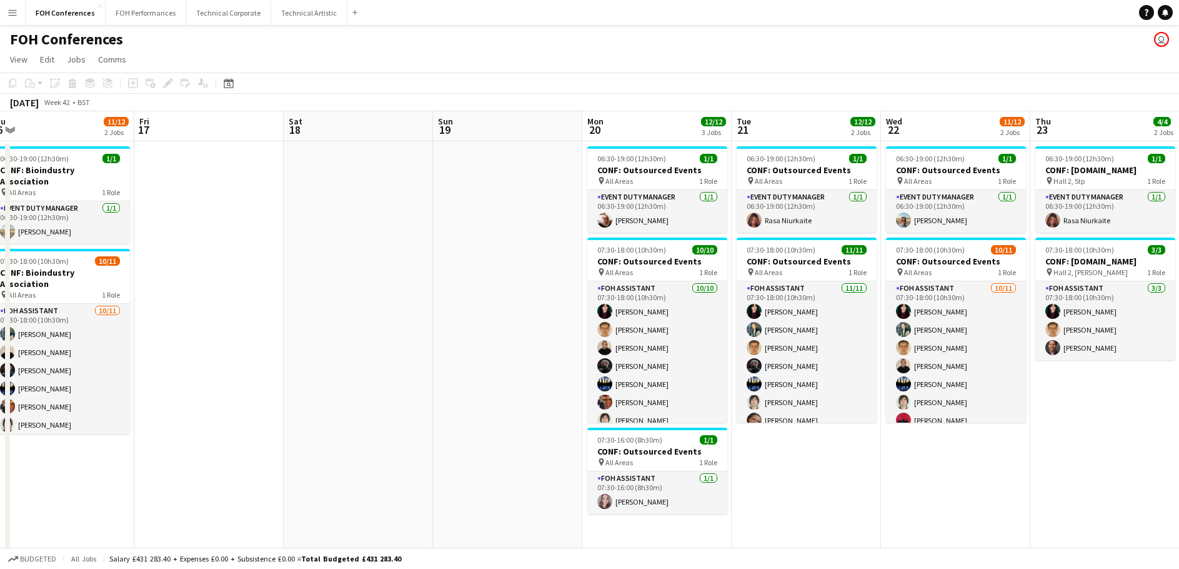
drag, startPoint x: 847, startPoint y: 415, endPoint x: 429, endPoint y: 436, distance: 419.1
click at [429, 436] on app-calendar-viewport "Mon 13 8/8 4 Jobs Tue 14 13/17 6 Jobs Wed 15 10/16 4 Jobs Thu 16 11/12 2 Jobs F…" at bounding box center [589, 535] width 1179 height 849
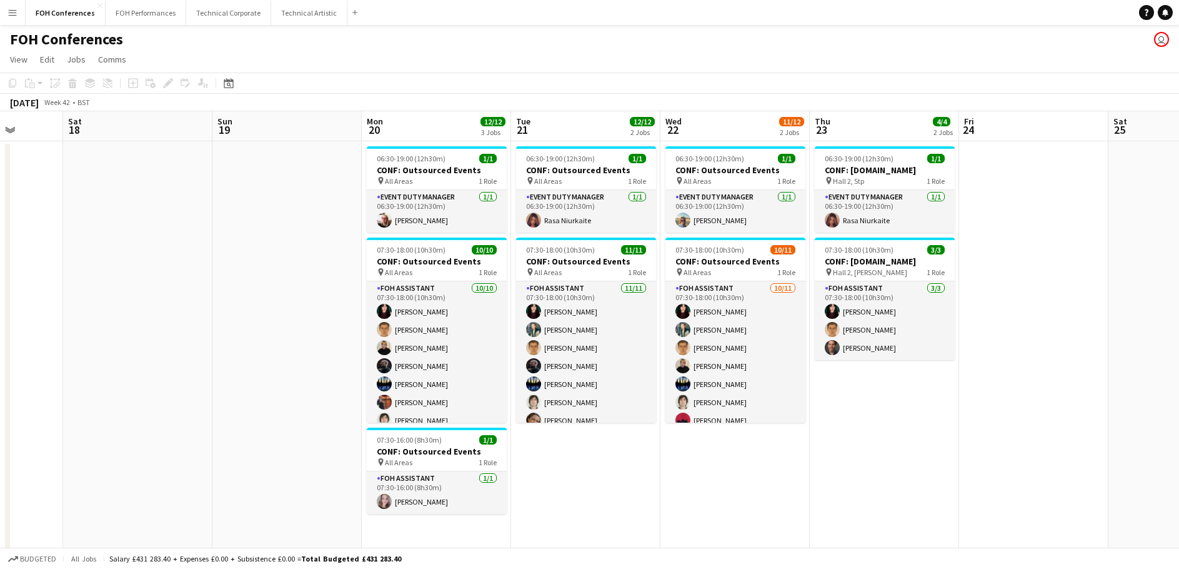
scroll to position [0, 386]
drag, startPoint x: 1064, startPoint y: 502, endPoint x: 843, endPoint y: 505, distance: 221.2
click at [843, 505] on app-calendar-viewport "Wed 15 10/16 4 Jobs Thu 16 11/12 2 Jobs Fri 17 Sat 18 Sun 19 Mon 20 12/12 3 Job…" at bounding box center [589, 535] width 1179 height 849
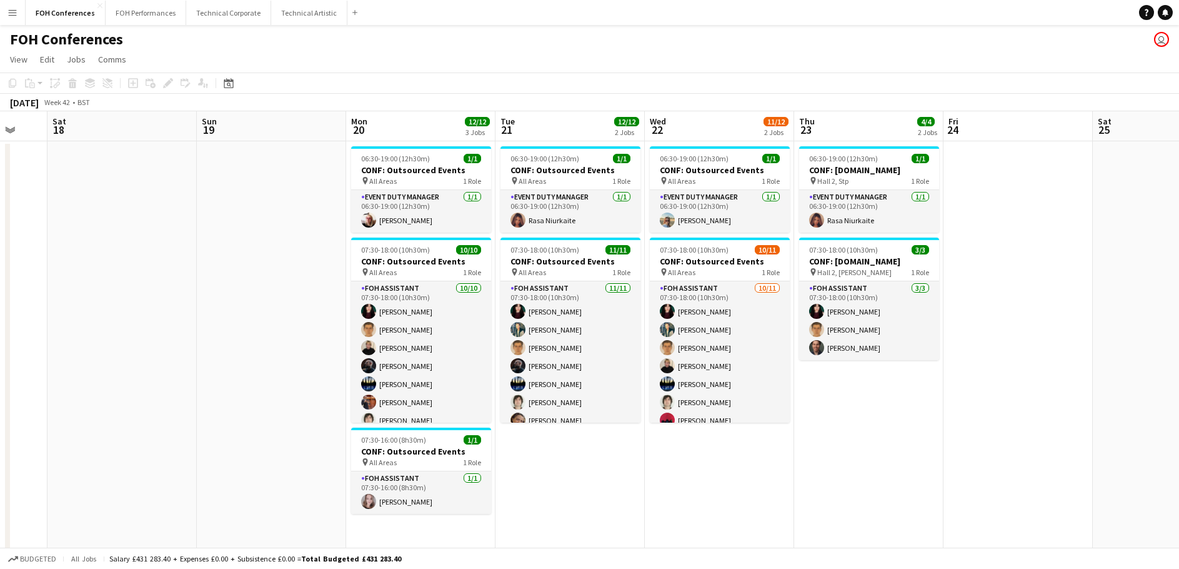
drag, startPoint x: 937, startPoint y: 440, endPoint x: 1077, endPoint y: 469, distance: 143.6
click at [1077, 469] on app-calendar-viewport "Thu 16 11/12 2 Jobs Fri 17 Sat 18 Sun 19 Mon 20 12/12 3 Jobs Tue 21 12/12 2 Job…" at bounding box center [589, 535] width 1179 height 849
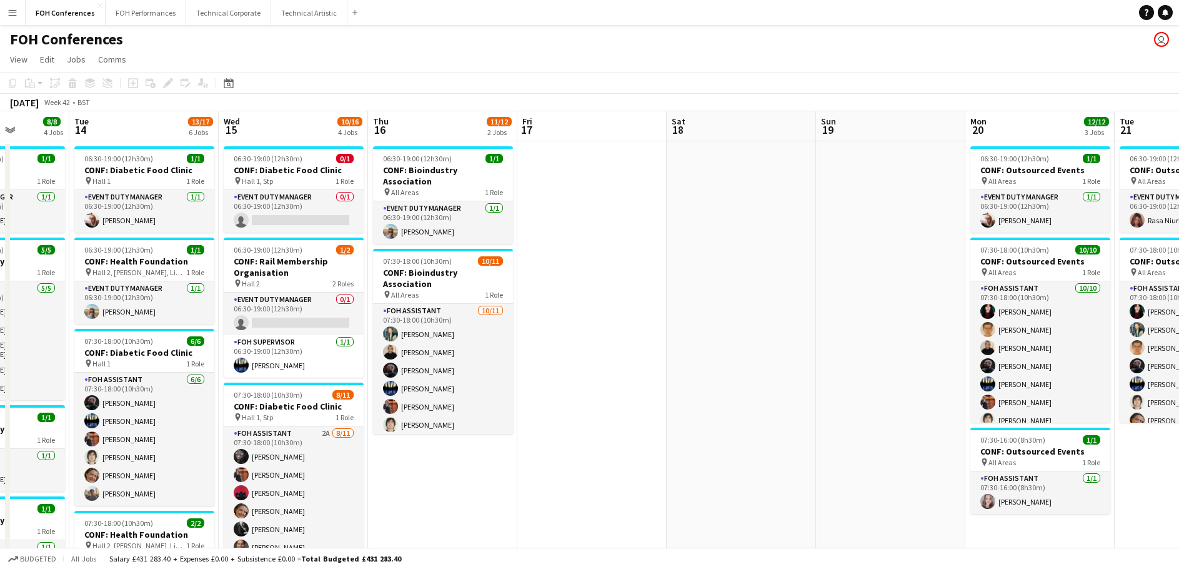
scroll to position [0, 377]
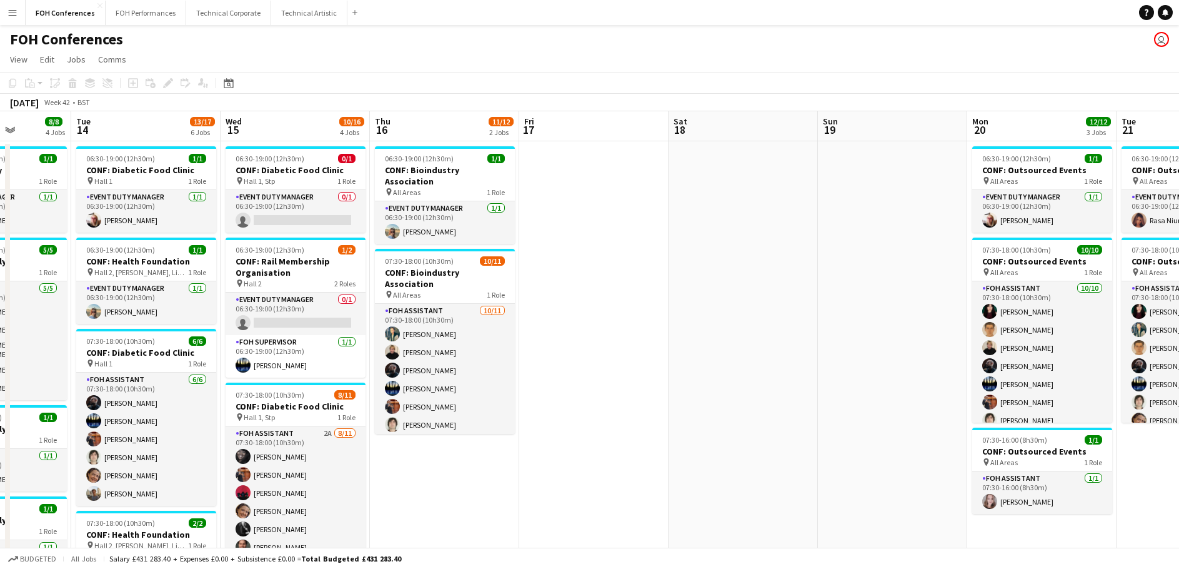
drag, startPoint x: 278, startPoint y: 429, endPoint x: 726, endPoint y: 423, distance: 448.0
click at [726, 423] on app-calendar-viewport "Sat 11 Sun 12 Mon 13 8/8 4 Jobs Tue 14 13/17 6 Jobs Wed 15 10/16 4 Jobs Thu 16 …" at bounding box center [589, 535] width 1179 height 849
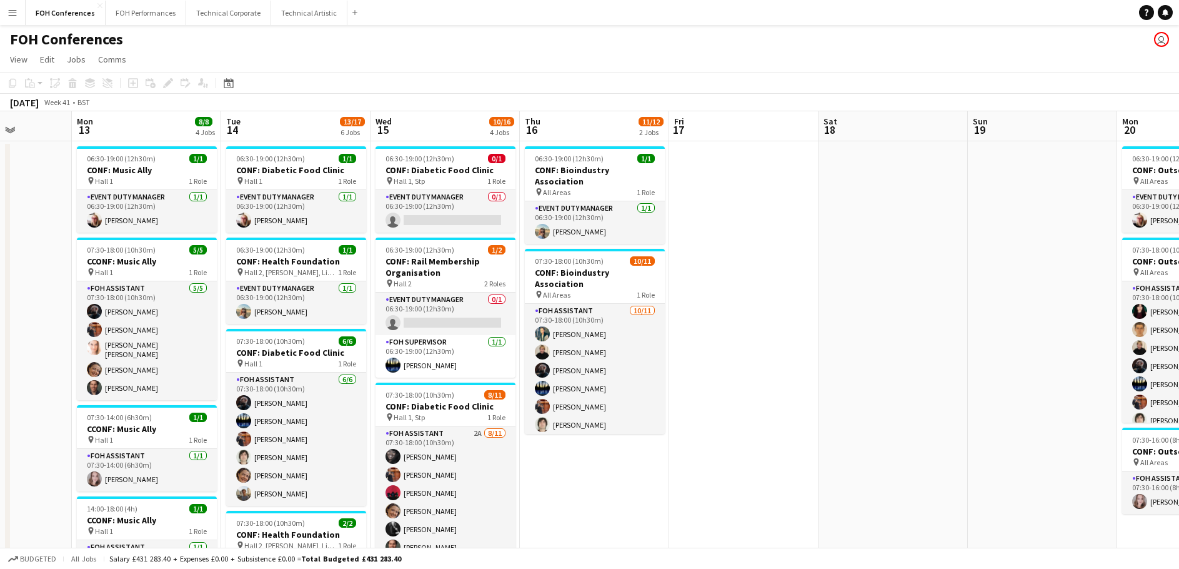
scroll to position [0, 374]
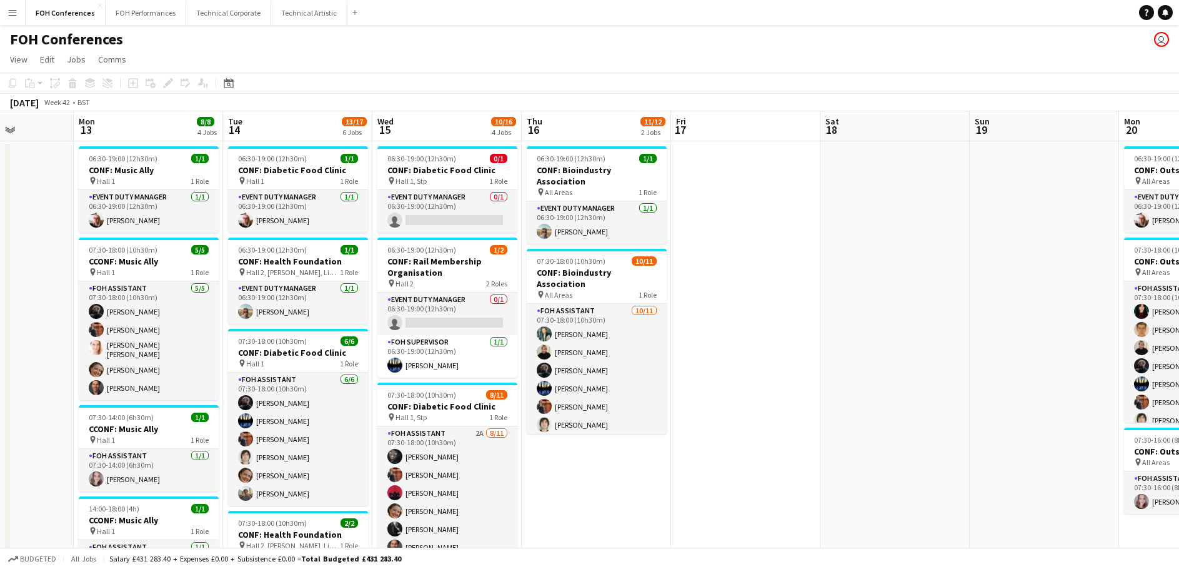
drag, startPoint x: 604, startPoint y: 445, endPoint x: 756, endPoint y: 438, distance: 152.0
click at [756, 438] on app-calendar-viewport "Fri 10 Sat 11 Sun 12 Mon 13 8/8 4 Jobs Tue 14 13/17 6 Jobs Wed 15 10/16 4 Jobs …" at bounding box center [589, 535] width 1179 height 849
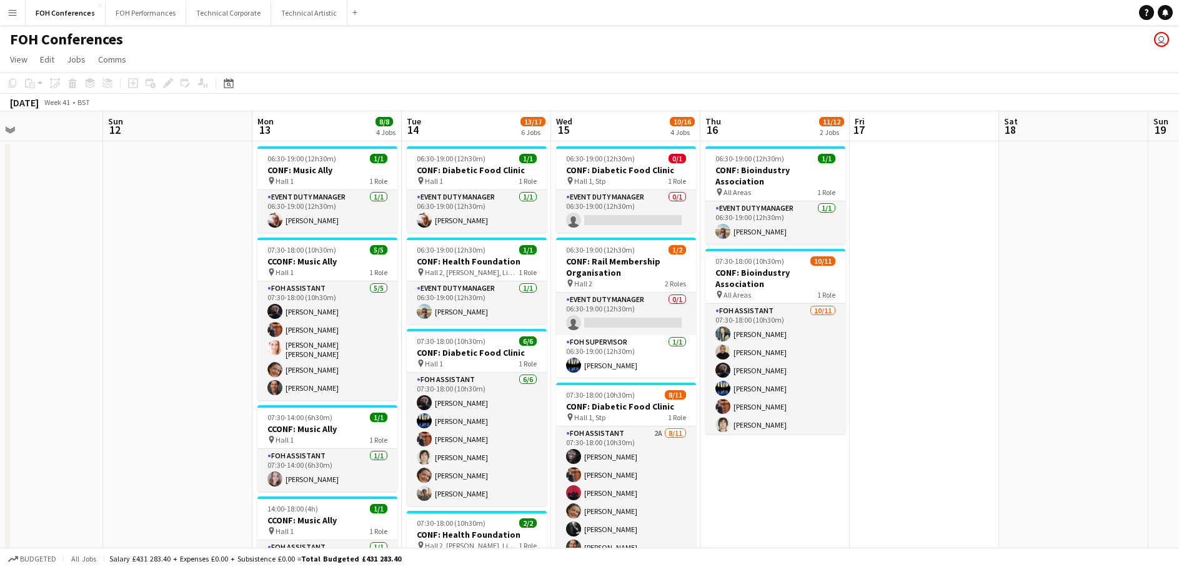
scroll to position [0, 350]
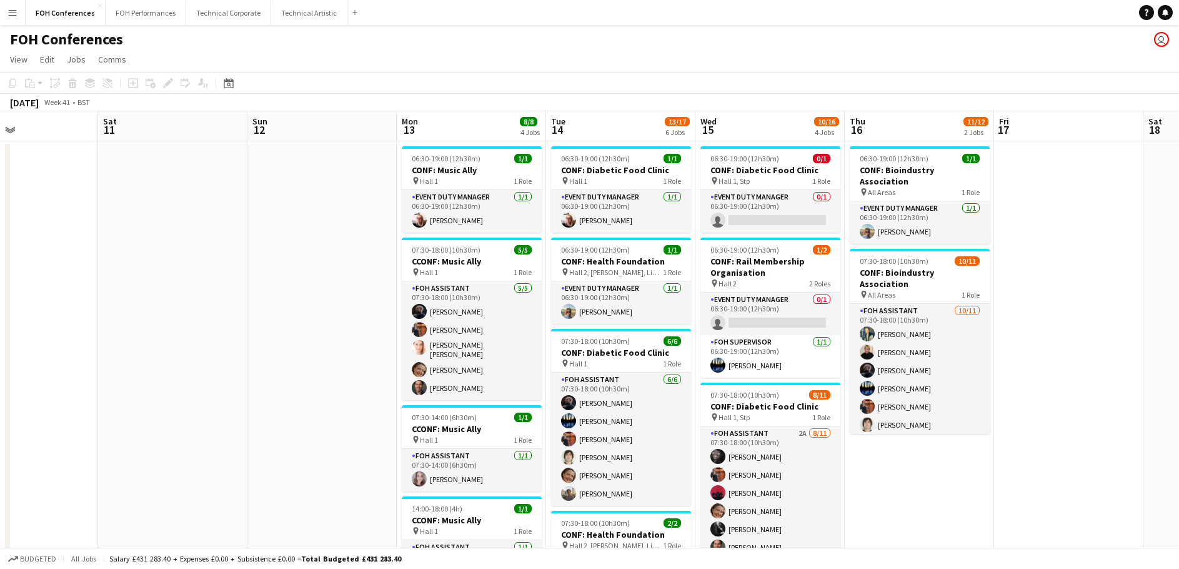
drag, startPoint x: 610, startPoint y: 469, endPoint x: 933, endPoint y: 444, distance: 324.0
click at [933, 444] on app-calendar-viewport "Wed 8 9/10 2 Jobs Thu 9 12/17 4 Jobs Fri 10 Sat 11 Sun 12 Mon 13 8/8 4 Jobs Tue…" at bounding box center [589, 535] width 1179 height 849
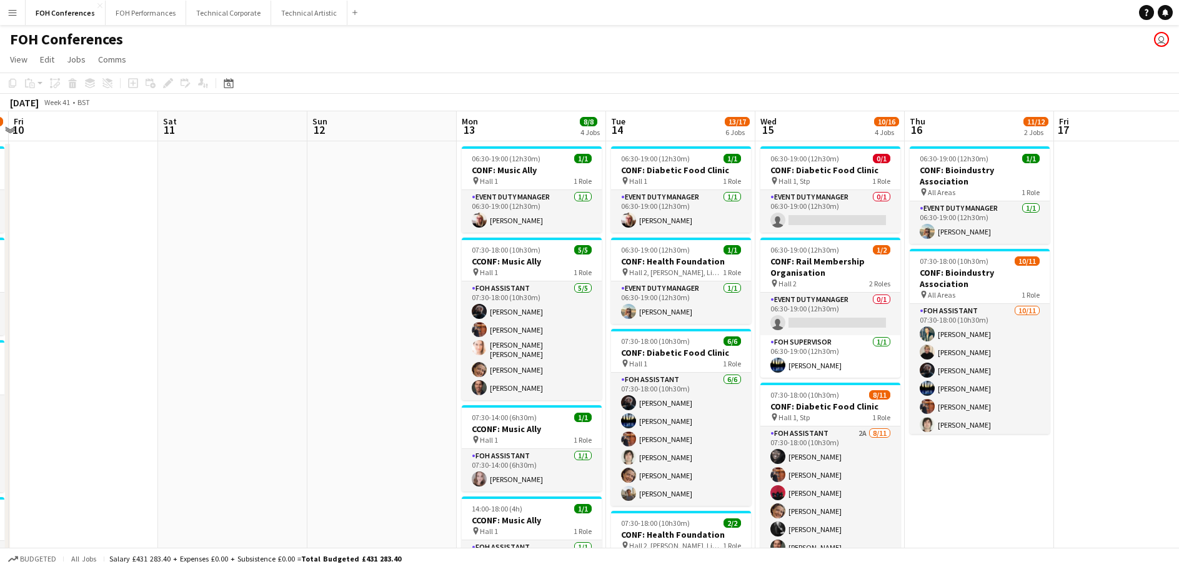
scroll to position [0, 288]
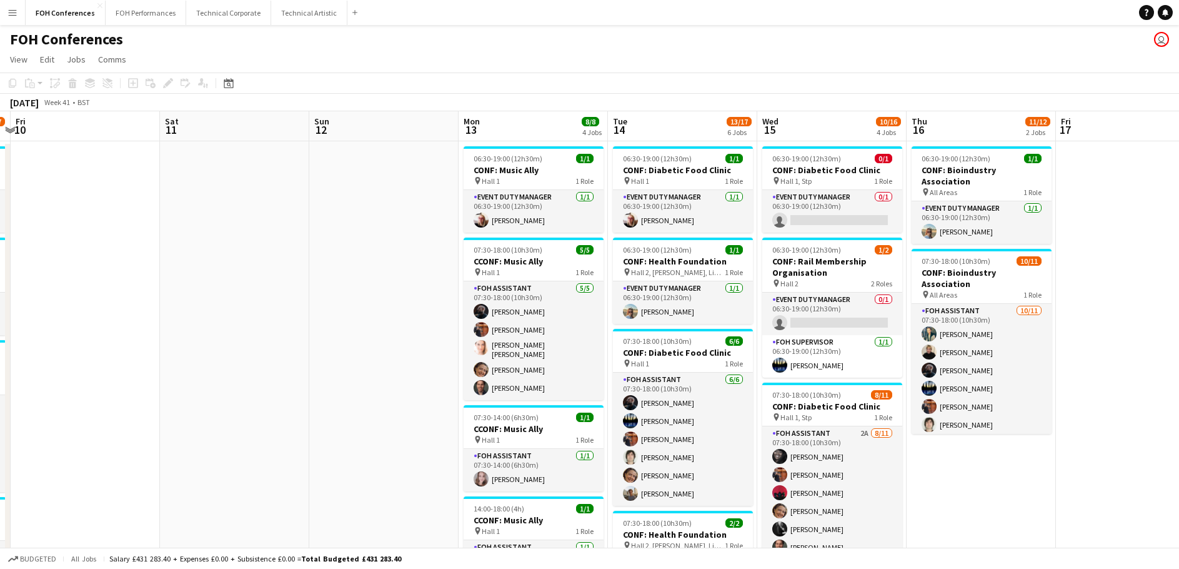
drag, startPoint x: 297, startPoint y: 394, endPoint x: 359, endPoint y: 394, distance: 61.9
click at [359, 394] on app-calendar-viewport "Wed 8 9/10 2 Jobs Thu 9 12/17 4 Jobs Fri 10 Sat 11 Sun 12 Mon 13 8/8 4 Jobs Tue…" at bounding box center [589, 535] width 1179 height 849
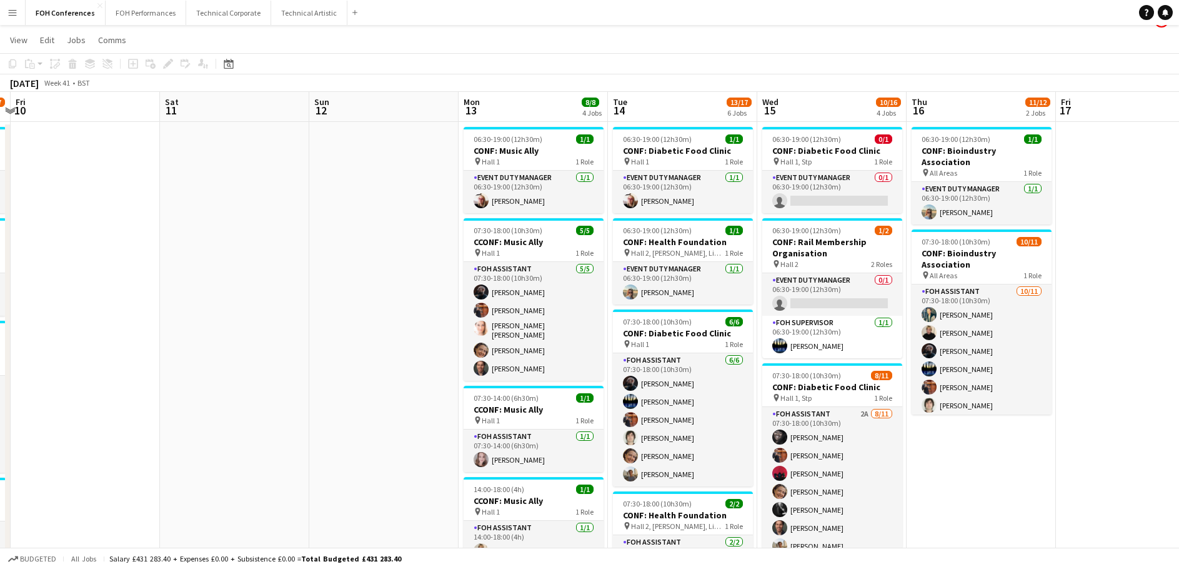
scroll to position [0, 0]
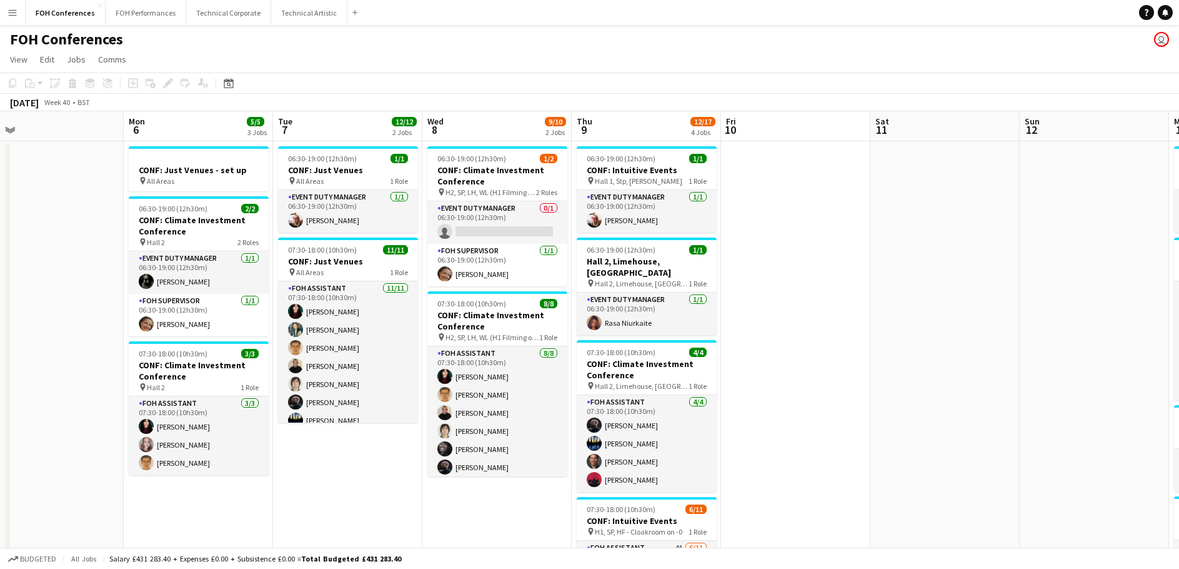
drag, startPoint x: 285, startPoint y: 469, endPoint x: 995, endPoint y: 410, distance: 712.9
click at [995, 410] on app-calendar-viewport "Fri 3 9/12 2 Jobs Sat 4 Sun 5 Mon 6 5/5 3 Jobs Tue 7 12/12 2 Jobs Wed 8 9/10 2 …" at bounding box center [589, 535] width 1179 height 849
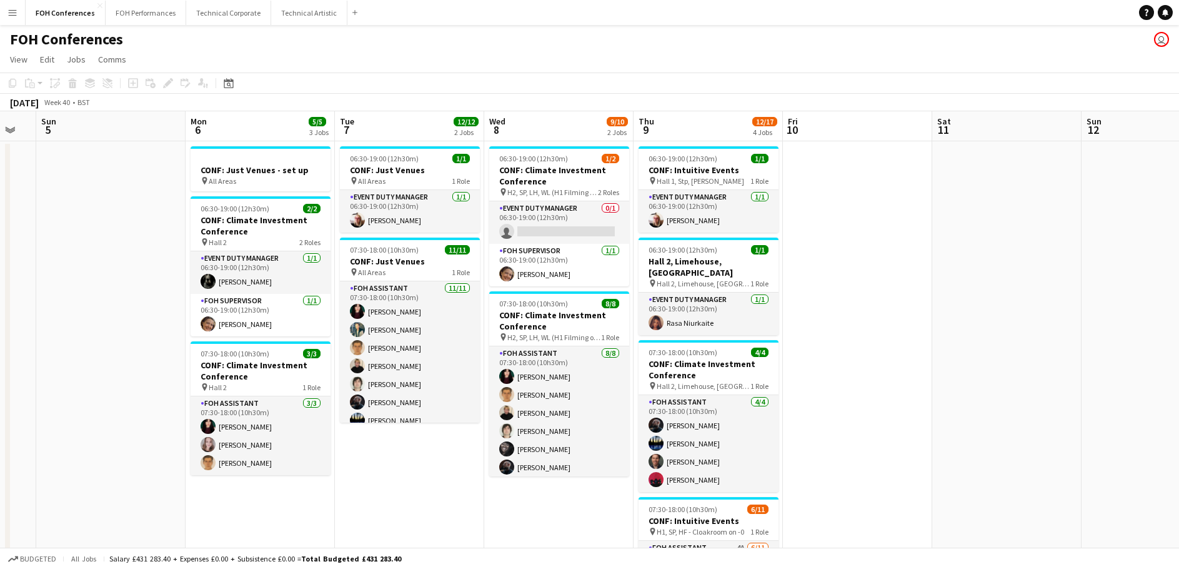
scroll to position [0, 262]
drag, startPoint x: 359, startPoint y: 490, endPoint x: 422, endPoint y: 489, distance: 62.5
click at [422, 489] on app-calendar-viewport "Fri 3 9/12 2 Jobs Sat 4 Sun 5 Mon 6 5/5 3 Jobs Tue 7 12/12 2 Jobs Wed 8 9/10 2 …" at bounding box center [589, 535] width 1179 height 849
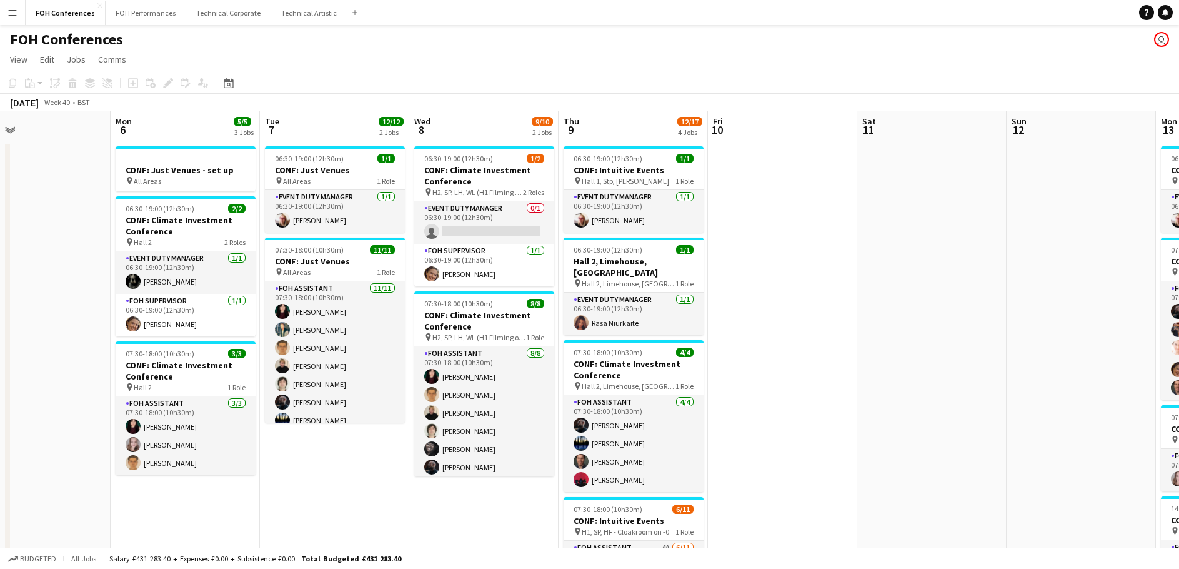
scroll to position [0, 329]
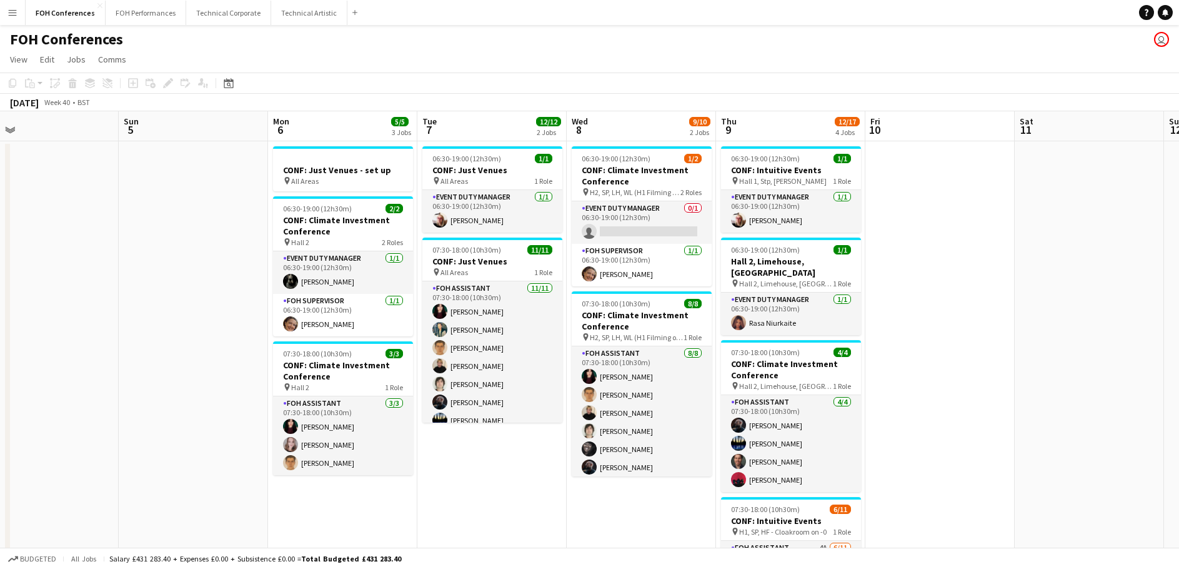
drag, startPoint x: 421, startPoint y: 500, endPoint x: 502, endPoint y: 495, distance: 82.0
click at [502, 495] on app-calendar-viewport "Thu 2 11/12 2 Jobs Fri 3 9/12 2 Jobs Sat 4 Sun 5 Mon 6 5/5 3 Jobs Tue 7 12/12 2…" at bounding box center [589, 535] width 1179 height 849
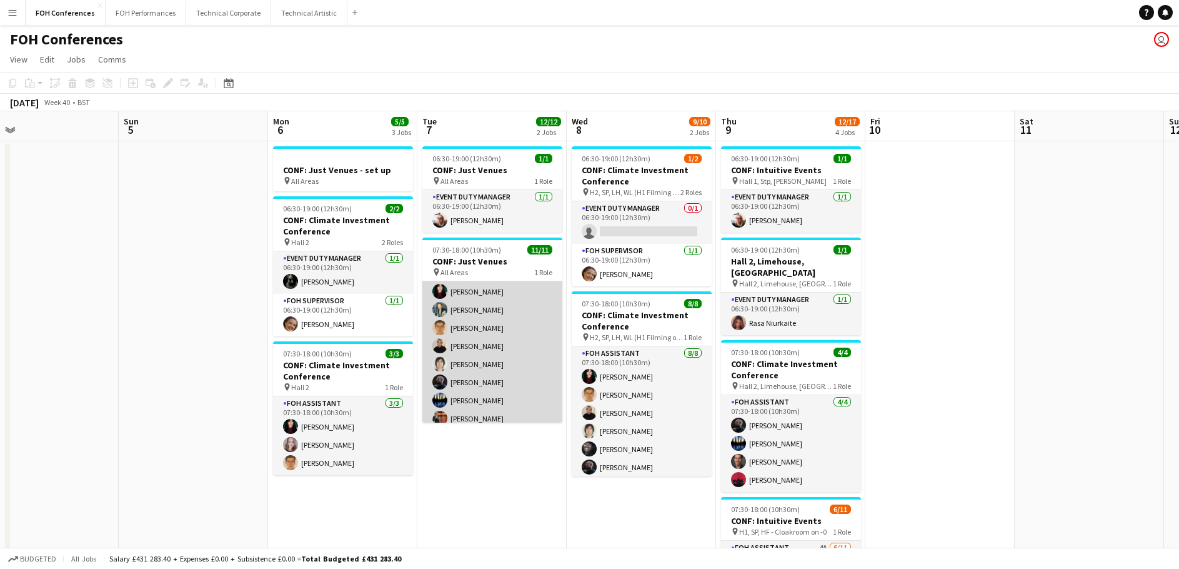
scroll to position [0, 0]
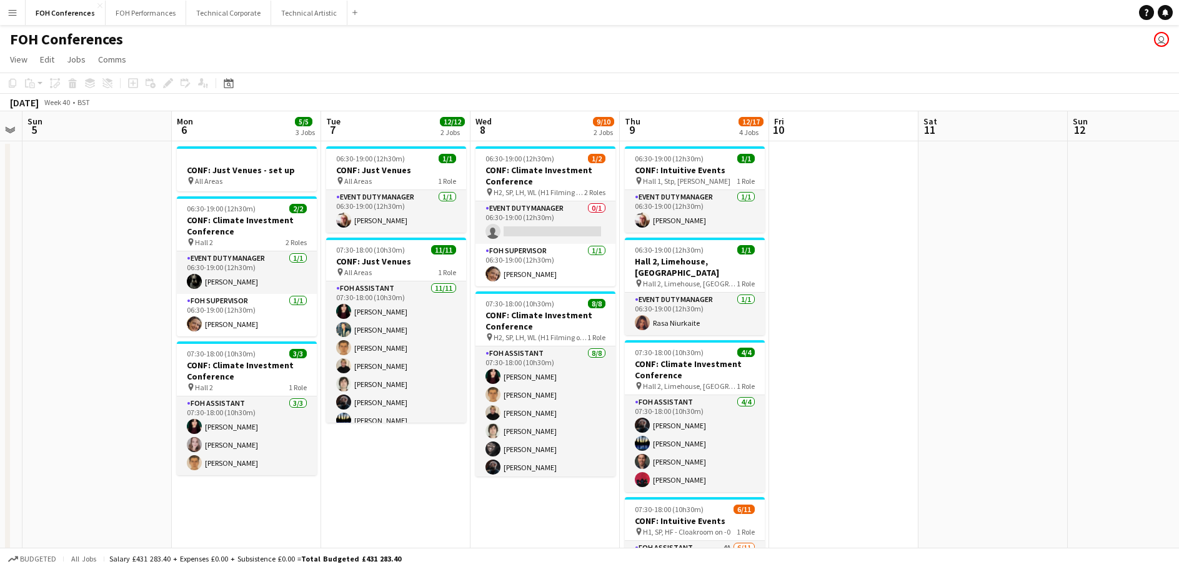
drag, startPoint x: 962, startPoint y: 404, endPoint x: 863, endPoint y: 412, distance: 99.7
click at [863, 412] on app-calendar-viewport "Thu 2 11/12 2 Jobs Fri 3 9/12 2 Jobs Sat 4 Sun 5 Mon 6 5/5 3 Jobs Tue 7 12/12 2…" at bounding box center [589, 535] width 1179 height 849
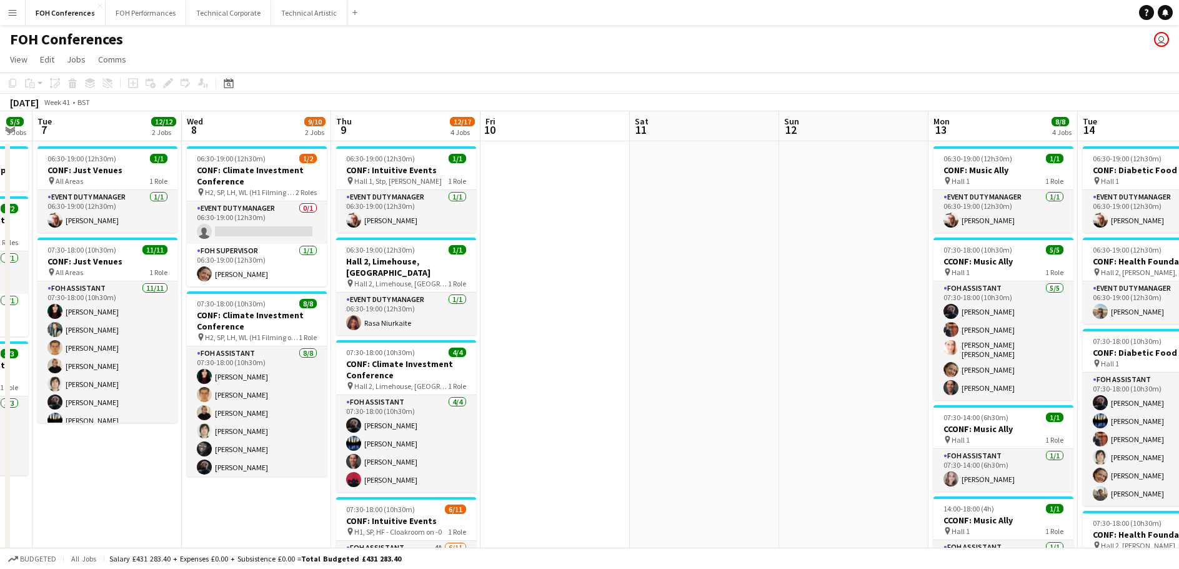
scroll to position [0, 432]
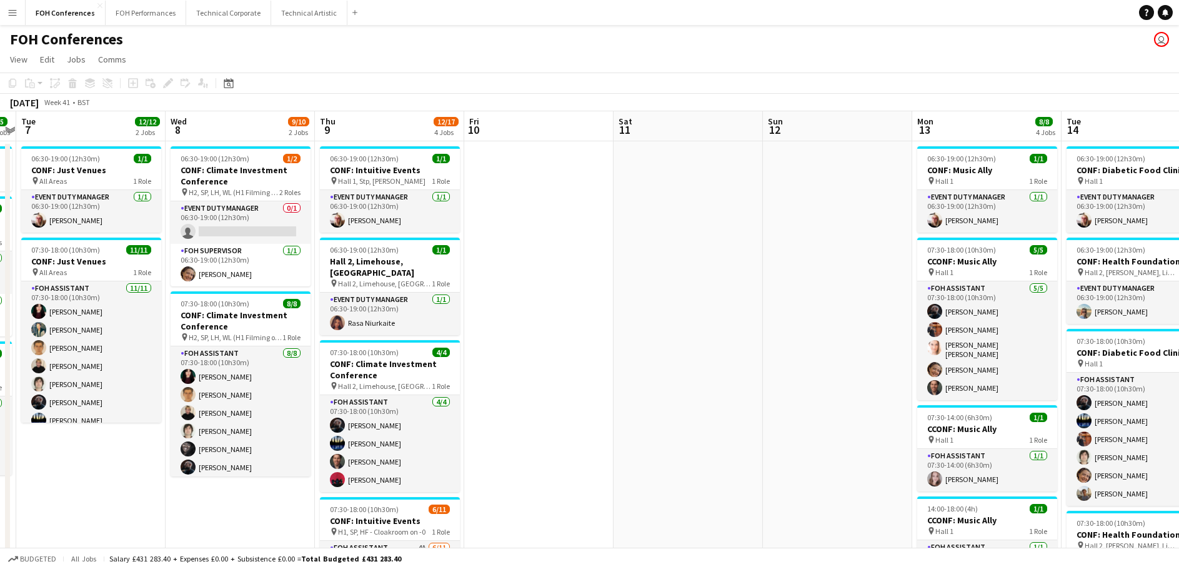
drag, startPoint x: 922, startPoint y: 400, endPoint x: 620, endPoint y: 407, distance: 301.9
click at [620, 407] on app-calendar-viewport "Sat 4 Sun 5 Mon 6 5/5 3 Jobs Tue 7 12/12 2 Jobs Wed 8 9/10 2 Jobs Thu 9 12/17 4…" at bounding box center [589, 535] width 1179 height 849
